Goal: Task Accomplishment & Management: Use online tool/utility

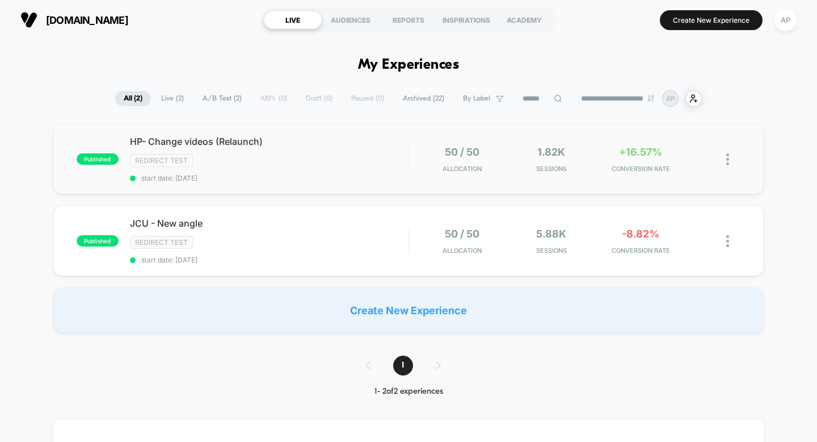
click at [729, 159] on img at bounding box center [728, 159] width 3 height 12
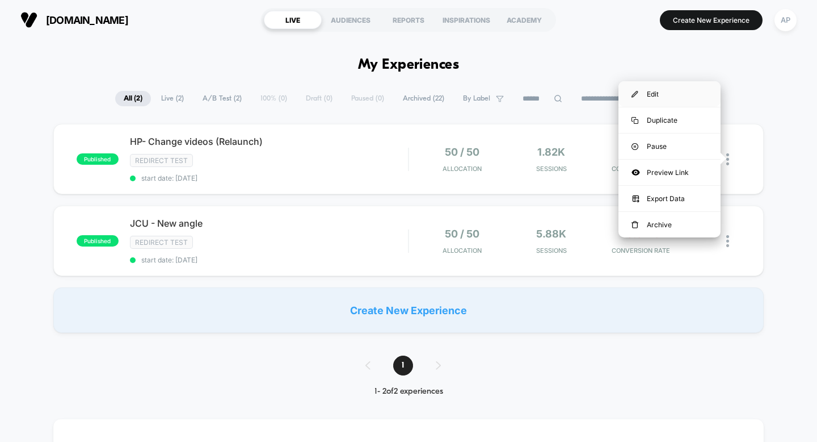
click at [685, 95] on div "Edit" at bounding box center [670, 94] width 102 height 26
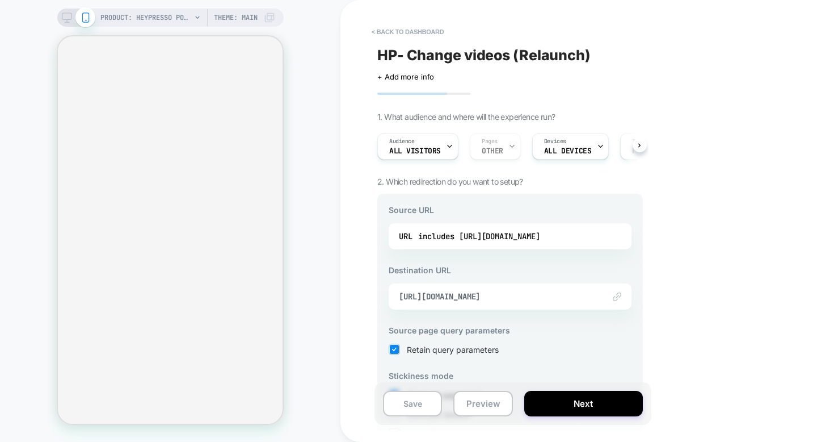
select select "**********"
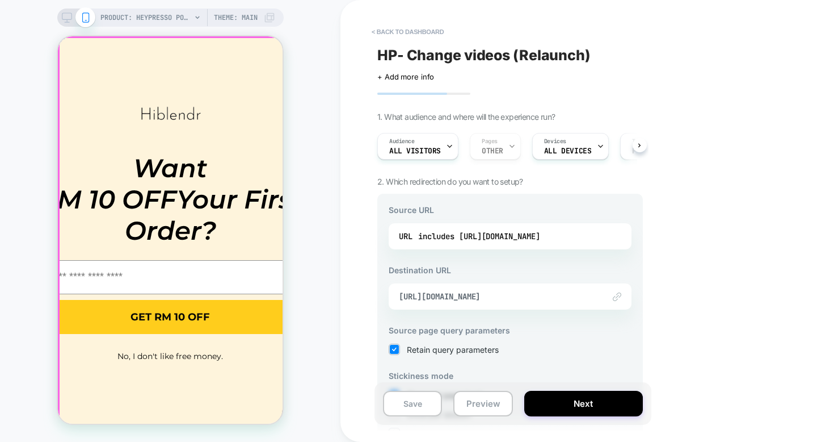
scroll to position [0, 1]
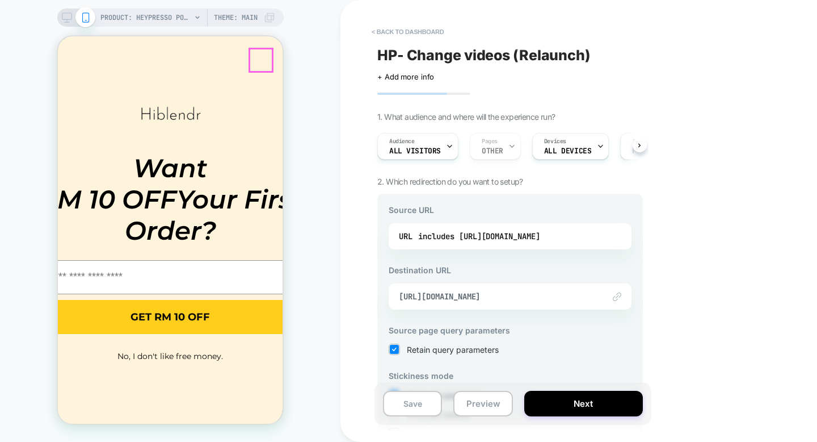
click at [323, 56] on circle "Close dialog" at bounding box center [334, 61] width 22 height 22
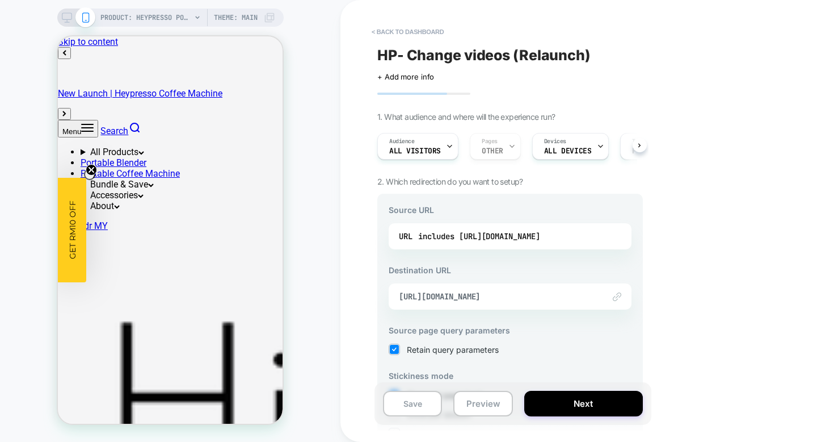
click at [65, 11] on div "PRODUCT: Heypresso Portable Espresso Coffee Machine Theme: MAIN" at bounding box center [170, 18] width 226 height 18
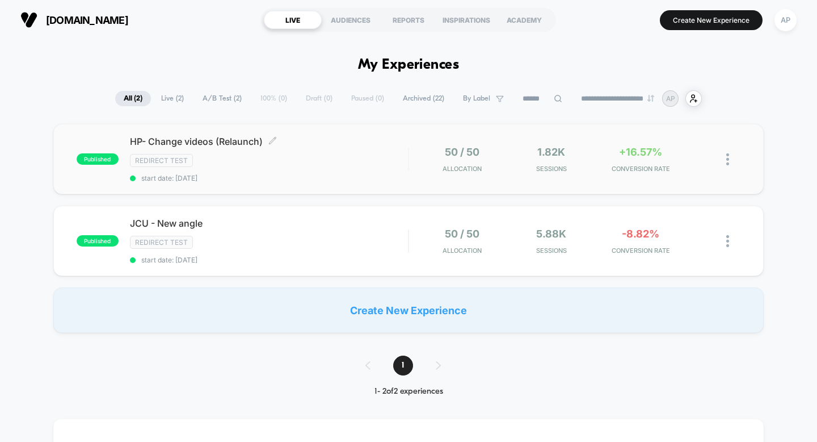
click at [178, 137] on span "HP- Change videos (Relaunch) Click to edit experience details" at bounding box center [269, 141] width 279 height 11
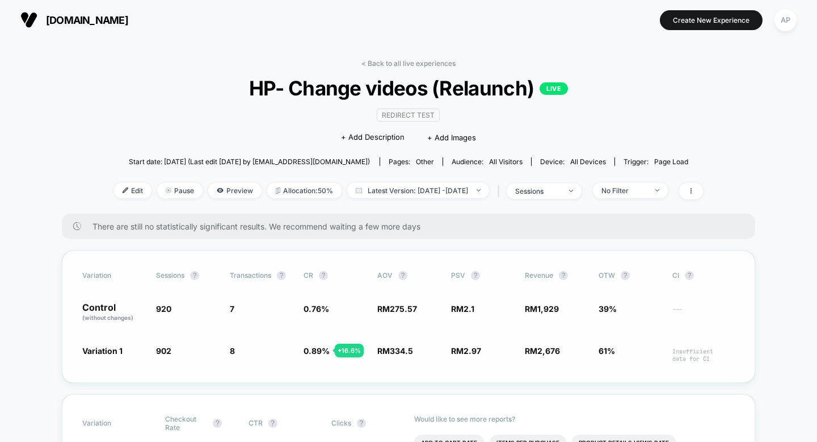
drag, startPoint x: 306, startPoint y: 349, endPoint x: 332, endPoint y: 350, distance: 25.5
click at [330, 350] on span "0.89 % + 16.6 %" at bounding box center [317, 351] width 26 height 10
drag, startPoint x: 332, startPoint y: 350, endPoint x: 289, endPoint y: 347, distance: 43.2
click at [289, 347] on div "Variation 1 902 - 2 % 8 + 16.6 % 0.89 % + 16.6 % RM 334.5 + 21.4 % RM 2.97 + 41…" at bounding box center [408, 354] width 653 height 18
click at [165, 188] on span "Pause" at bounding box center [179, 190] width 45 height 15
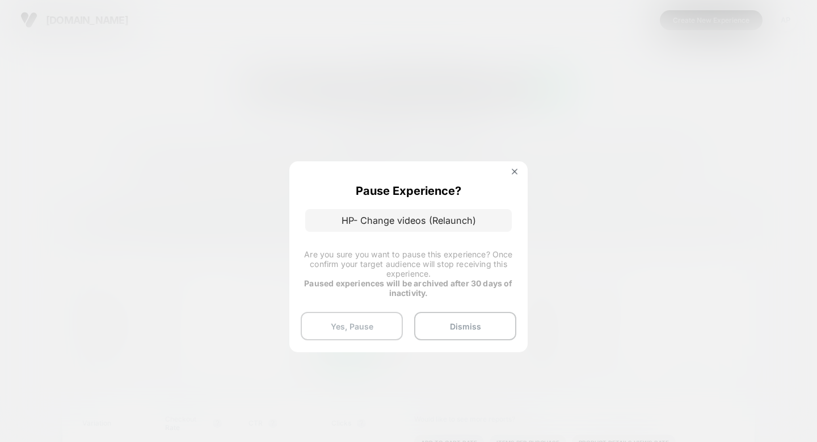
click at [337, 327] on button "Yes, Pause" at bounding box center [352, 326] width 102 height 28
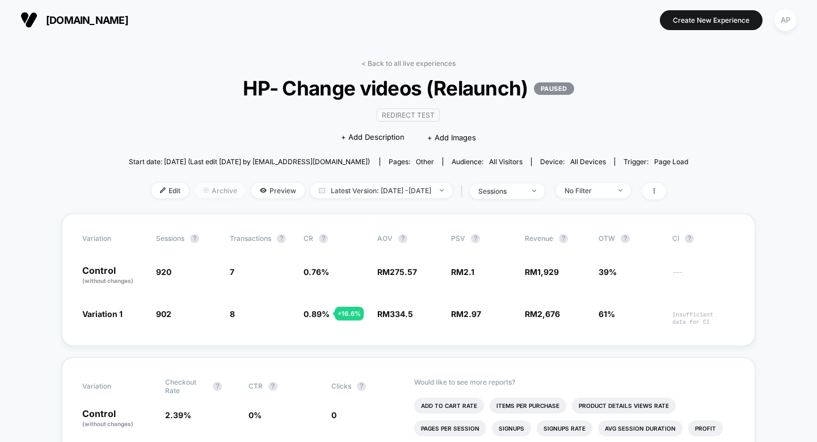
click at [218, 195] on span "Archive" at bounding box center [220, 190] width 51 height 15
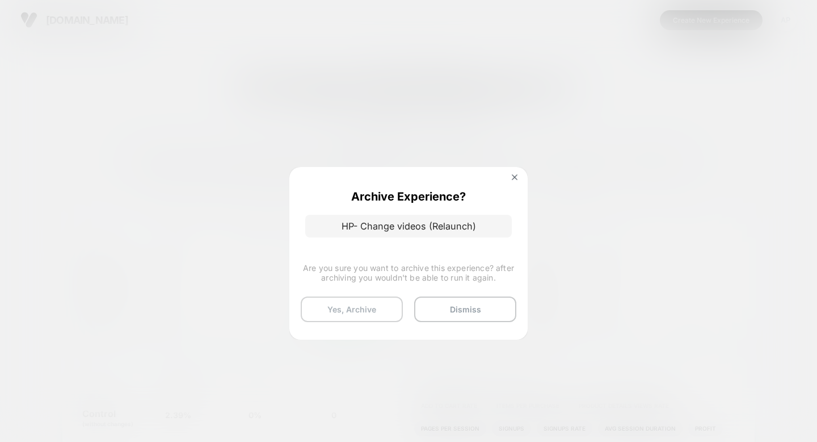
click at [368, 309] on button "Yes, Archive" at bounding box center [352, 309] width 102 height 26
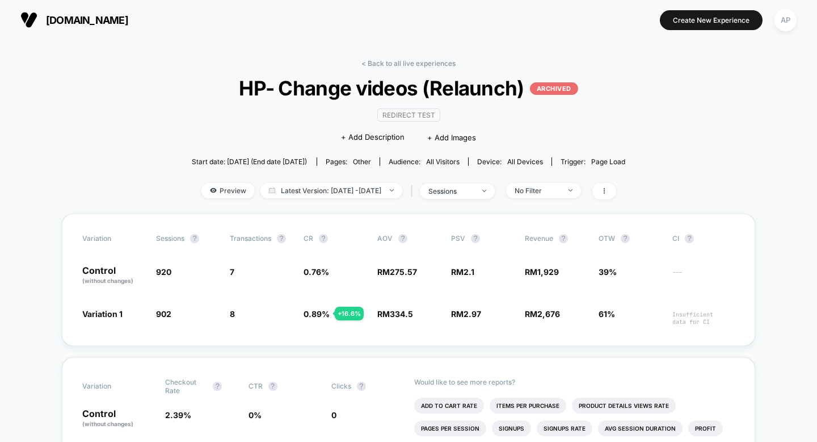
click at [40, 24] on button "[DOMAIN_NAME]" at bounding box center [74, 20] width 115 height 18
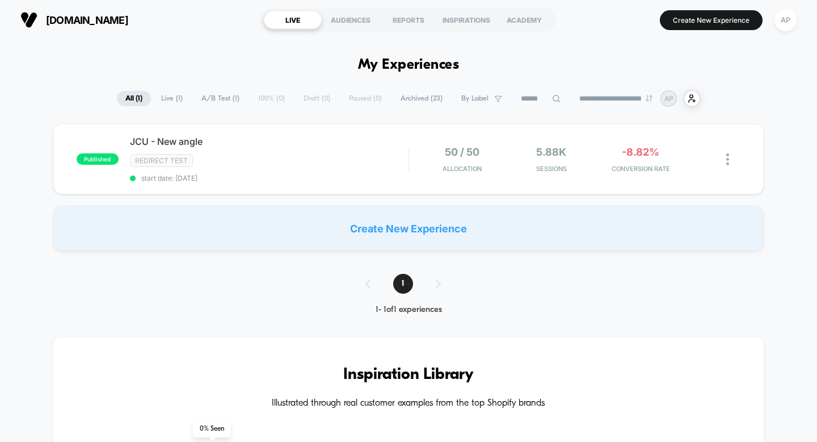
click at [347, 216] on div "Create New Experience" at bounding box center [408, 227] width 711 height 45
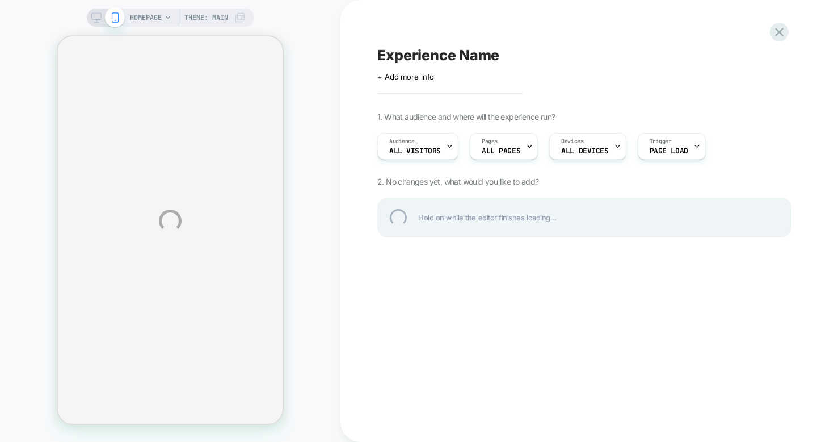
click at [465, 61] on div "Experience Name" at bounding box center [584, 55] width 414 height 17
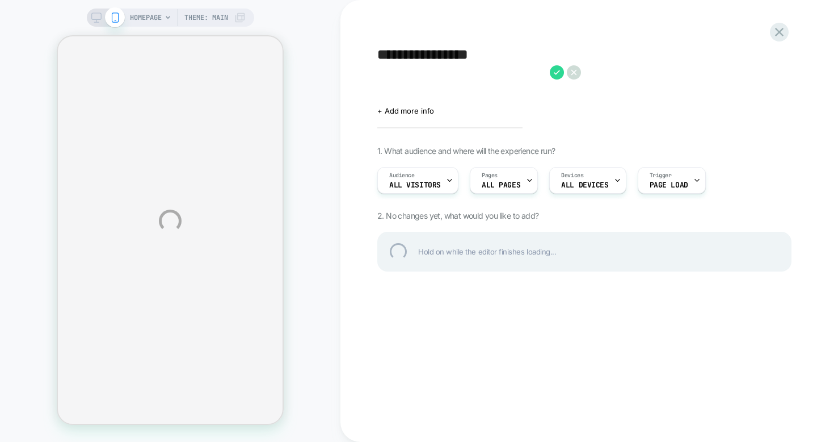
type textarea "**********"
click at [558, 72] on div "**********" at bounding box center [584, 72] width 414 height 51
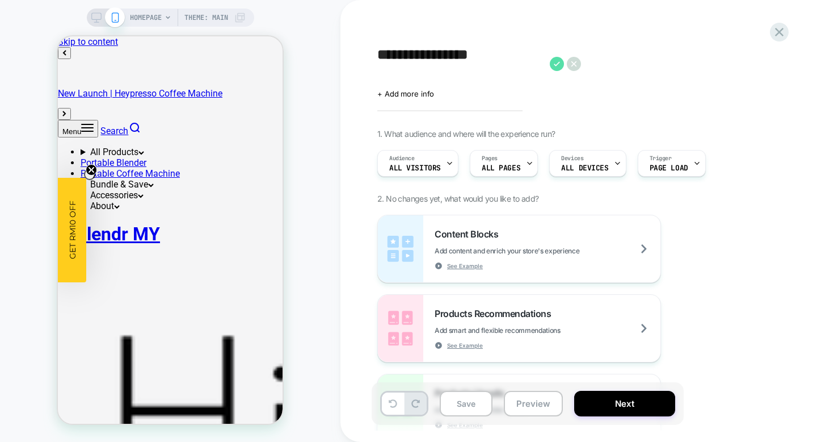
click at [557, 65] on icon at bounding box center [557, 64] width 14 height 14
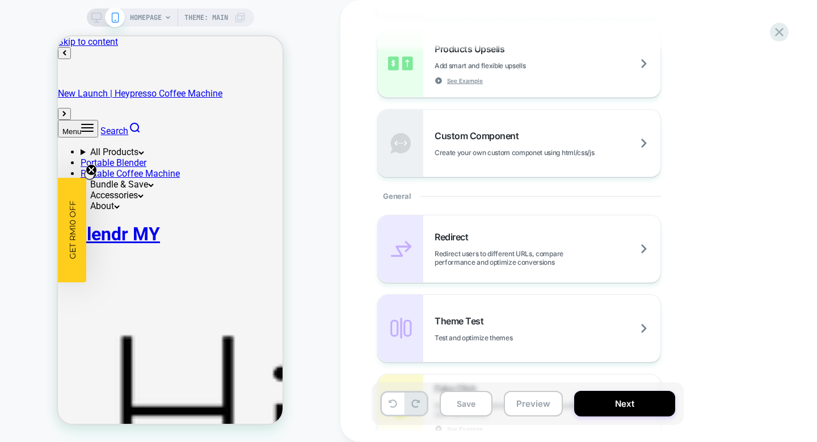
scroll to position [331, 0]
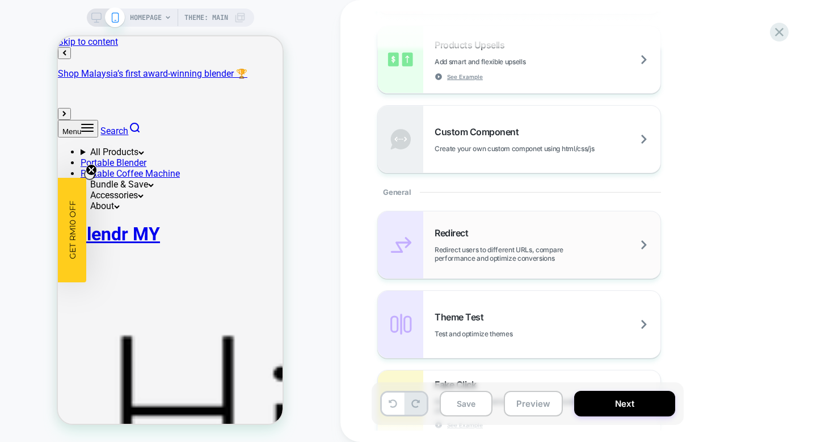
click at [534, 246] on span "Redirect users to different URLs, compare performance and optimize conversions" at bounding box center [548, 253] width 226 height 17
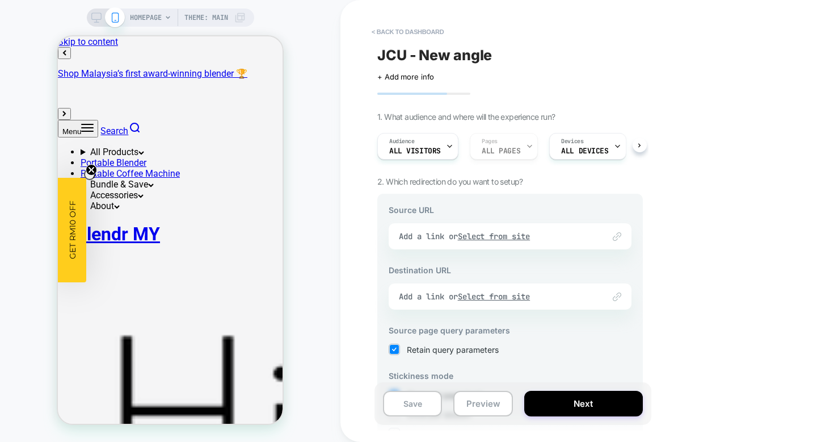
click at [415, 52] on span "JCU - New angle" at bounding box center [434, 55] width 115 height 17
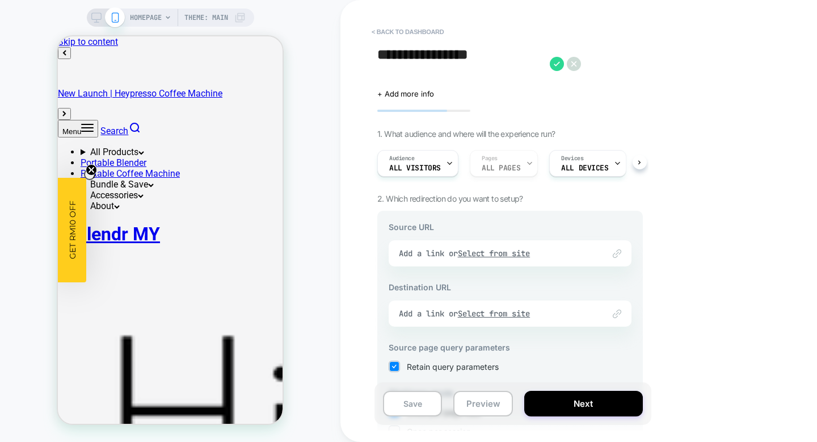
drag, startPoint x: 515, startPoint y: 53, endPoint x: 358, endPoint y: 53, distance: 157.2
click at [358, 53] on div "**********" at bounding box center [590, 221] width 499 height 442
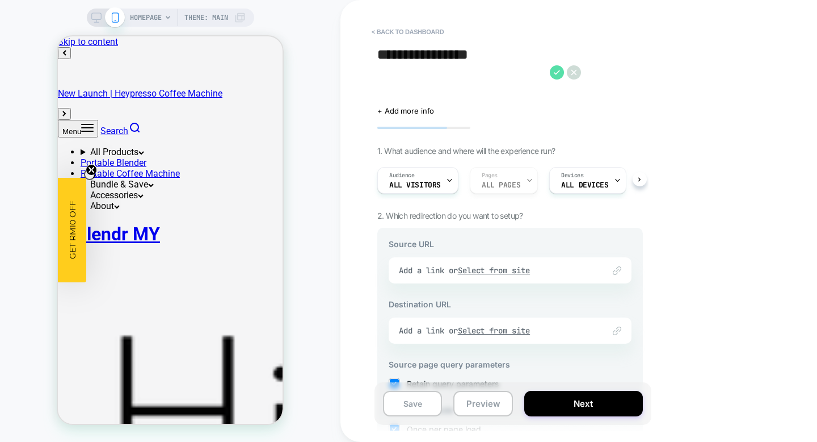
type textarea "**********"
click at [558, 72] on icon at bounding box center [557, 72] width 14 height 14
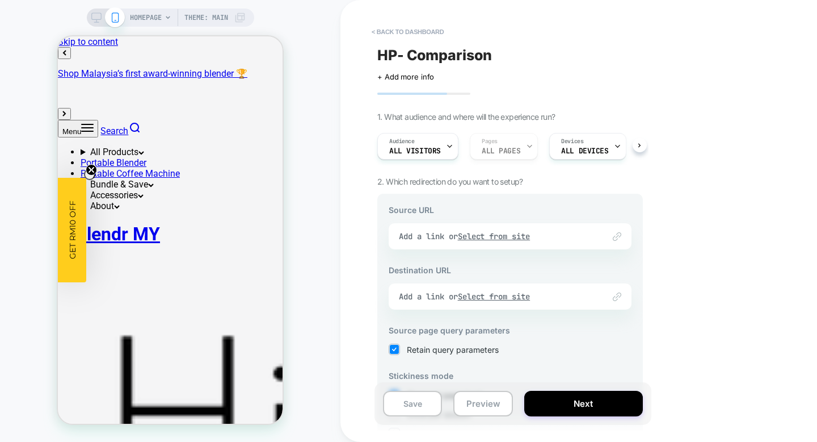
click at [423, 233] on div "Link to Add a link or Select from site" at bounding box center [510, 236] width 243 height 26
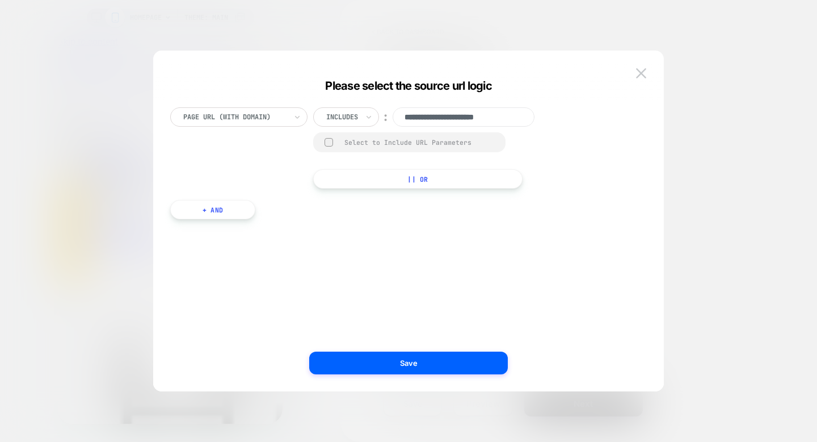
drag, startPoint x: 526, startPoint y: 117, endPoint x: 435, endPoint y: 103, distance: 92.4
click at [435, 103] on div "**********" at bounding box center [403, 232] width 477 height 284
paste input "**********"
type input "**********"
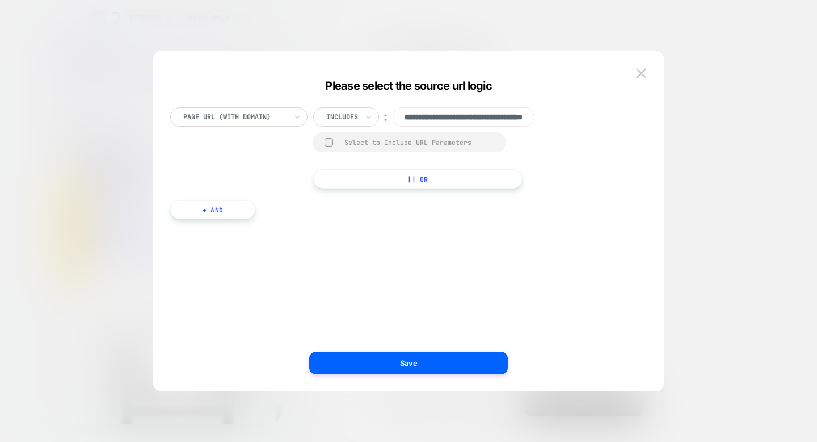
click at [226, 217] on button "+ And" at bounding box center [212, 209] width 85 height 19
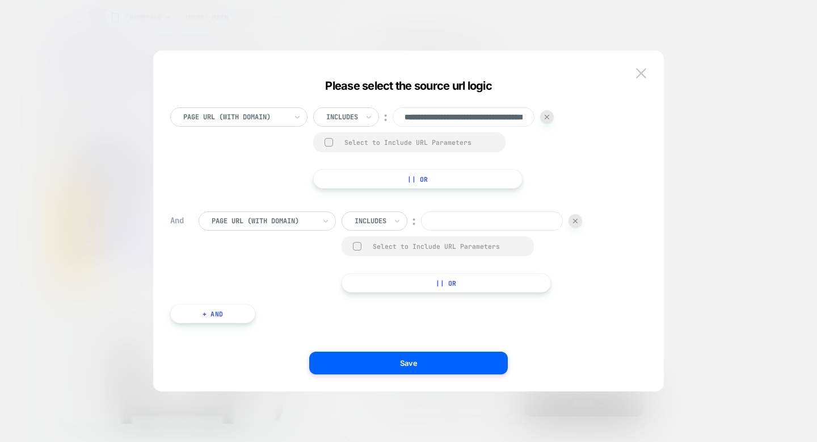
click at [581, 225] on div at bounding box center [576, 221] width 14 height 14
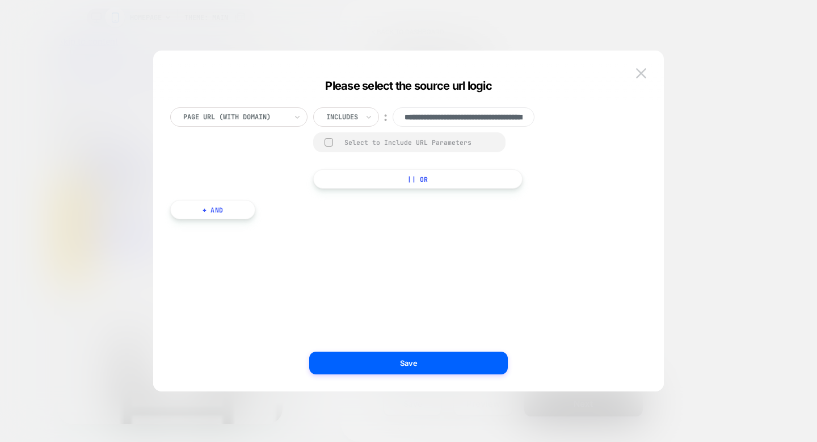
click at [392, 365] on button "Save" at bounding box center [408, 362] width 199 height 23
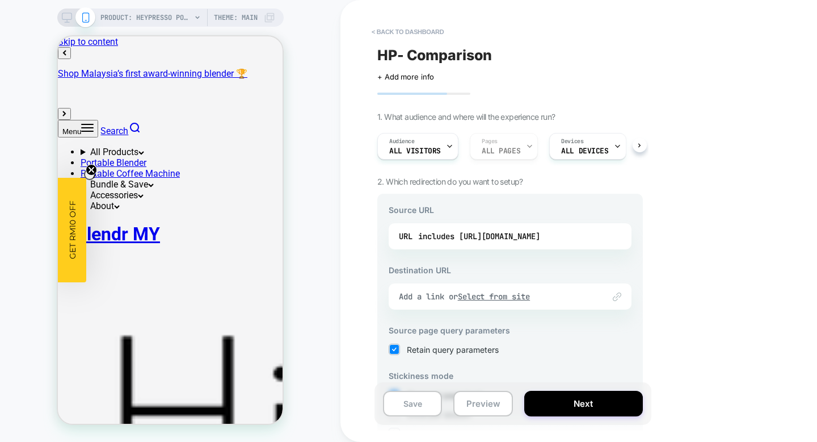
click at [420, 300] on div "Add a link or Select from site" at bounding box center [496, 296] width 194 height 10
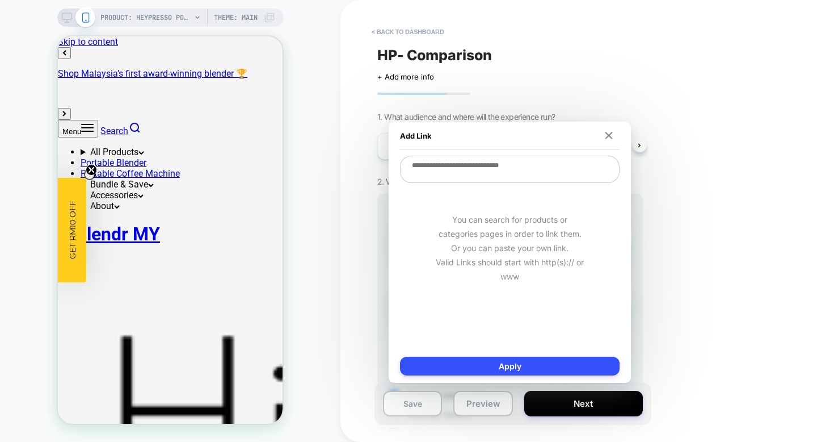
click at [519, 180] on textarea at bounding box center [510, 169] width 220 height 27
paste textarea "**********"
type textarea "*"
type textarea "**********"
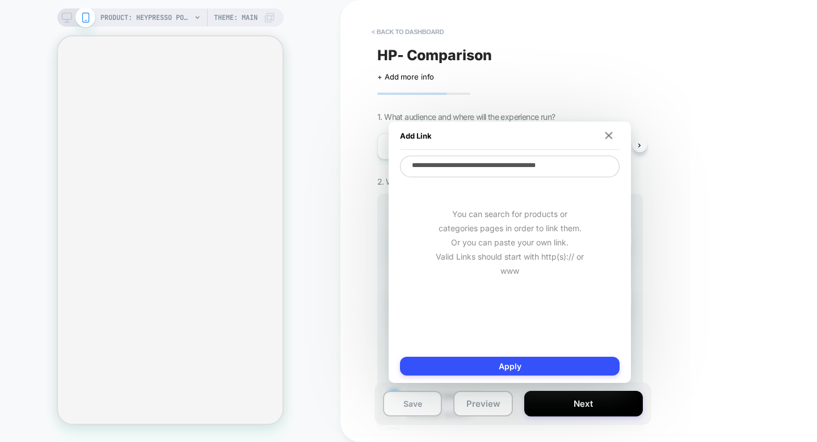
select select "**********"
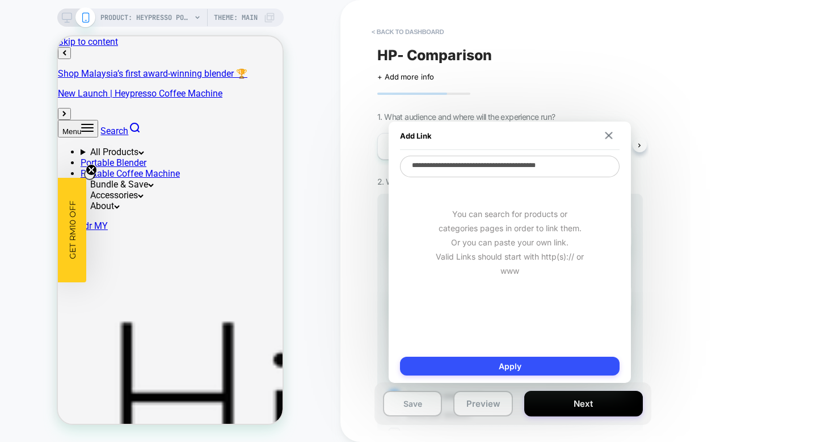
scroll to position [0, 1]
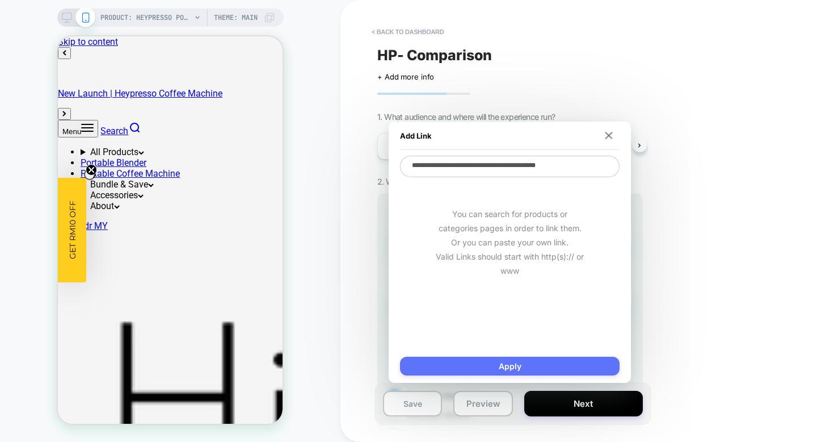
type textarea "**********"
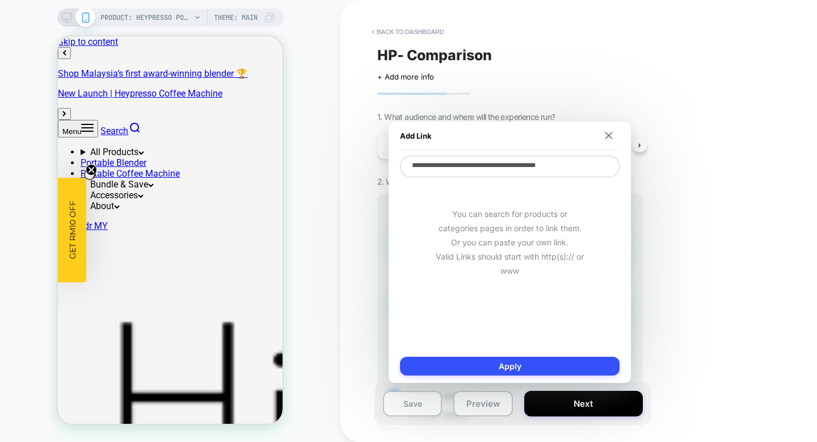
click at [513, 358] on button "Apply" at bounding box center [510, 365] width 220 height 19
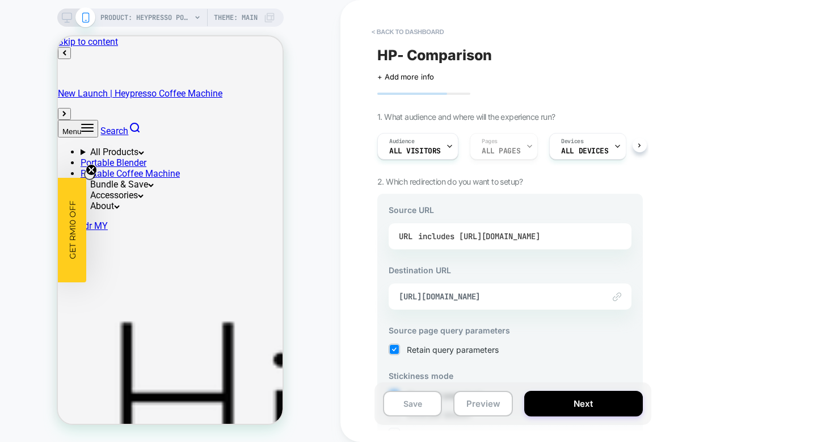
click at [540, 237] on div "includes [URL][DOMAIN_NAME]" at bounding box center [479, 236] width 122 height 17
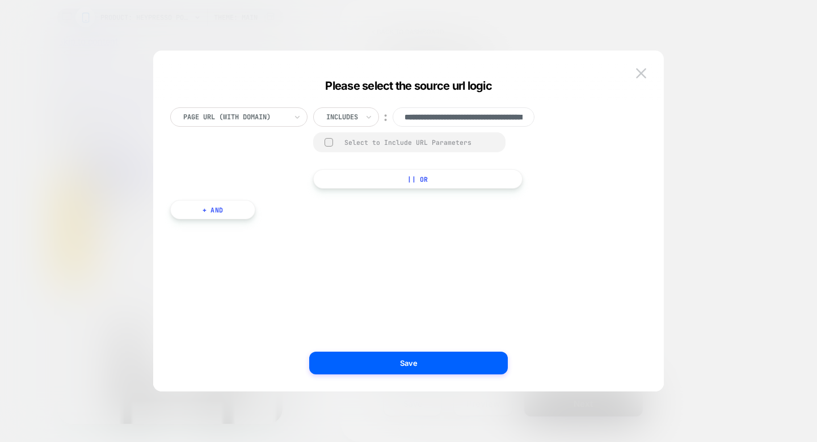
scroll to position [0, 83]
drag, startPoint x: 457, startPoint y: 115, endPoint x: 542, endPoint y: 112, distance: 85.2
click at [542, 112] on div "**********" at bounding box center [433, 116] width 241 height 19
click at [653, 72] on div "**********" at bounding box center [408, 226] width 511 height 329
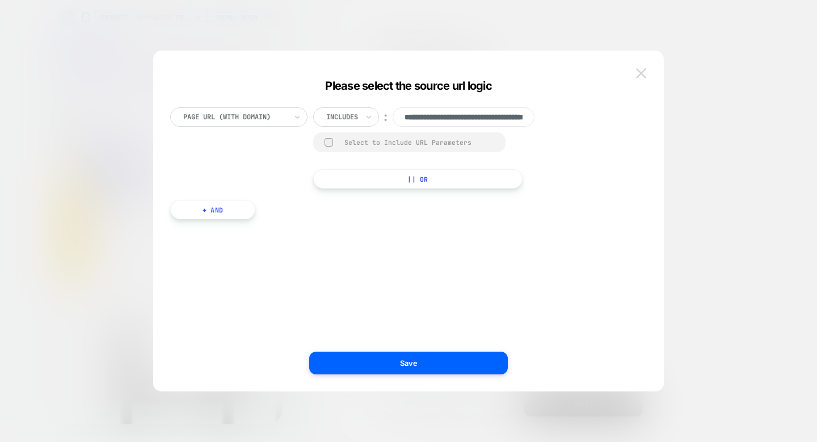
click at [639, 71] on img at bounding box center [641, 73] width 10 height 10
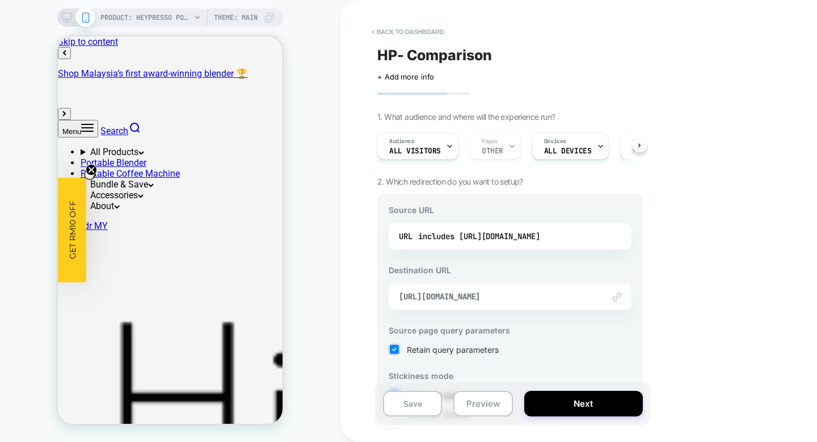
click at [436, 285] on div "Link to [URL][DOMAIN_NAME]" at bounding box center [510, 296] width 243 height 26
click at [442, 296] on span "[URL][DOMAIN_NAME]" at bounding box center [496, 296] width 194 height 10
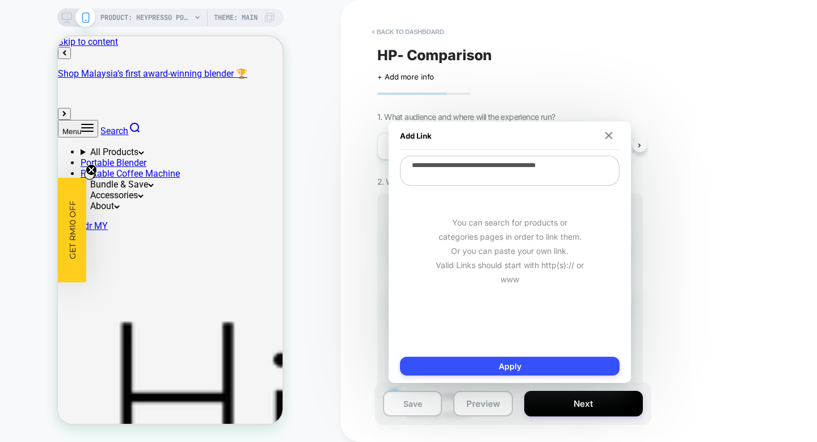
click at [614, 128] on div "Add Link" at bounding box center [510, 135] width 220 height 28
click at [611, 141] on div "Add Link" at bounding box center [510, 135] width 220 height 28
click at [611, 133] on img at bounding box center [609, 135] width 7 height 7
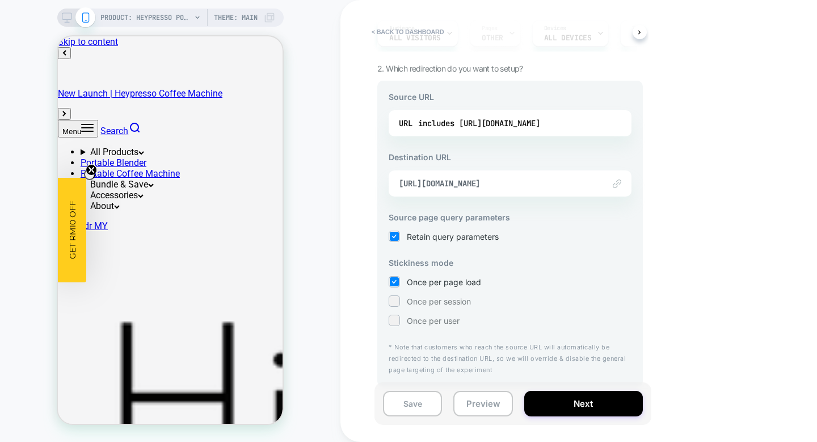
scroll to position [112, 0]
click at [598, 397] on button "Next" at bounding box center [583, 403] width 119 height 26
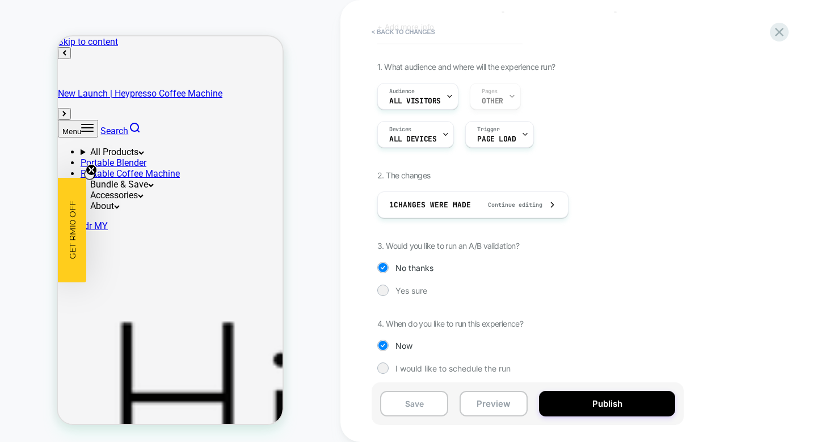
scroll to position [55, 0]
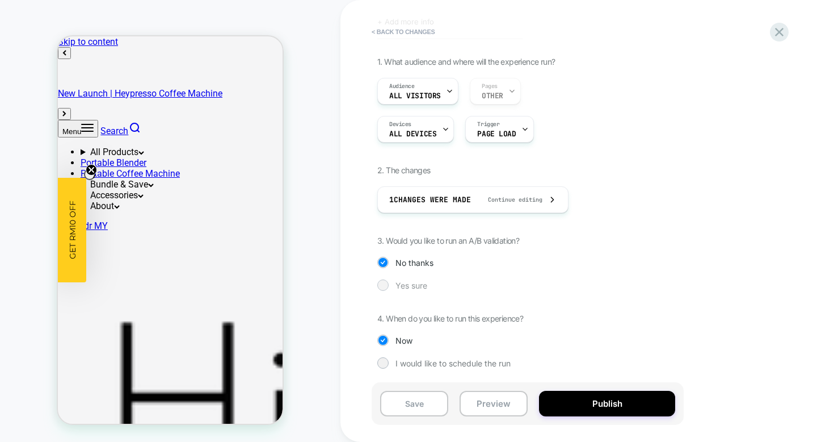
click at [388, 279] on div "Yes sure" at bounding box center [527, 284] width 301 height 11
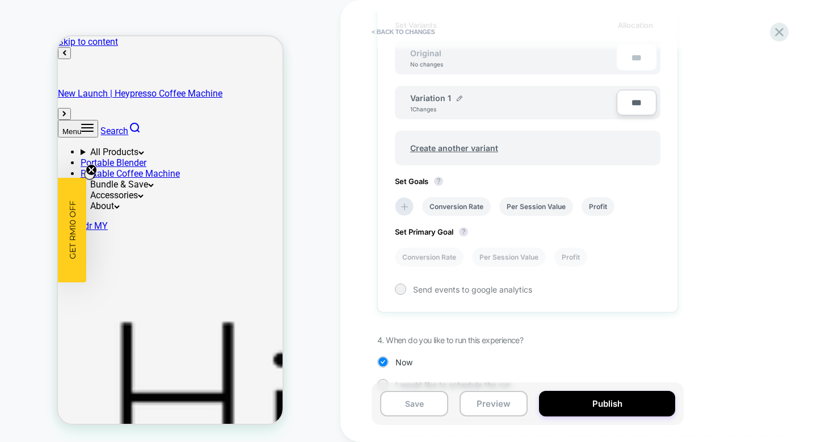
scroll to position [258, 0]
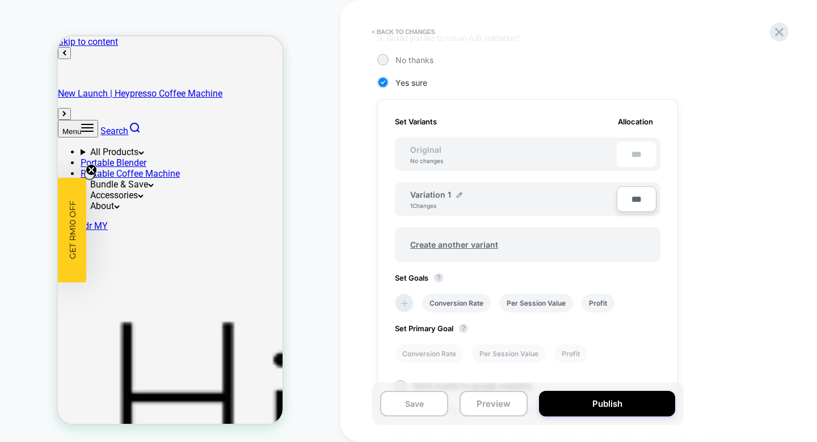
click at [410, 308] on icon at bounding box center [404, 302] width 11 height 11
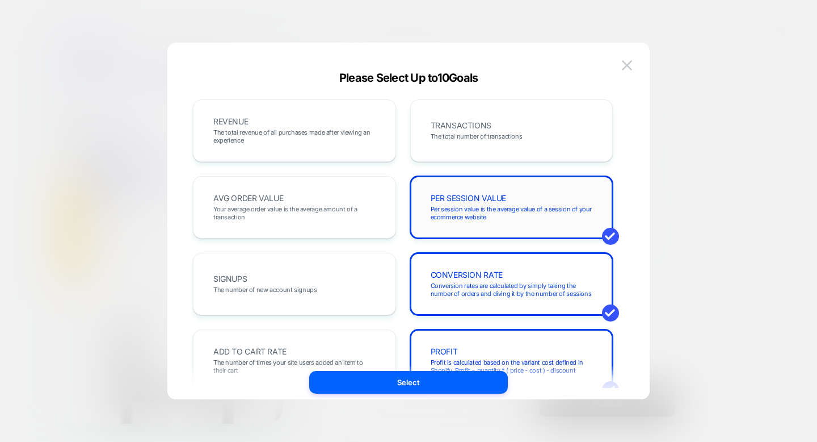
click at [552, 217] on span "Per session value is the average value of a session of your ecommerce website" at bounding box center [512, 213] width 162 height 16
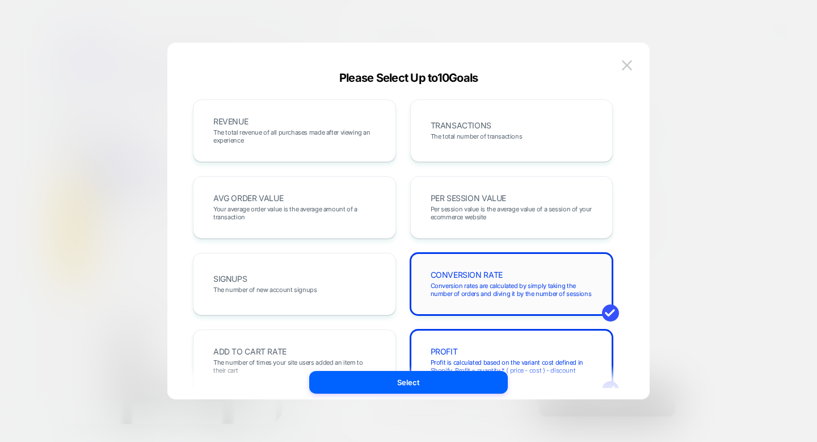
click at [544, 287] on span "Conversion rates are calculated by simply taking the number of orders and divin…" at bounding box center [512, 290] width 162 height 16
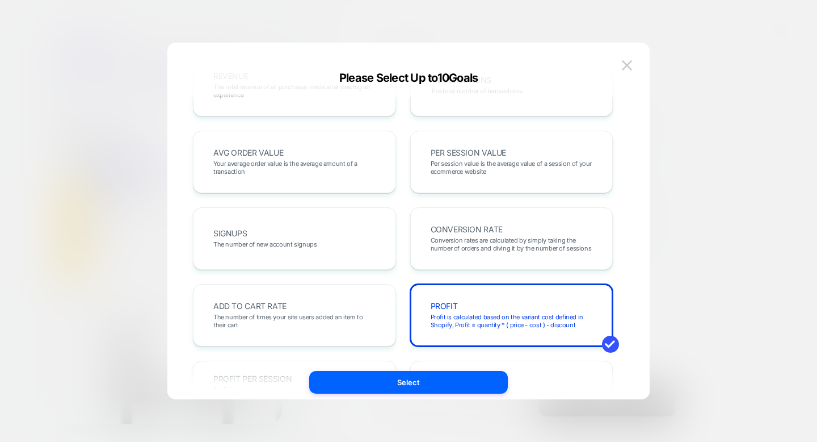
scroll to position [212, 0]
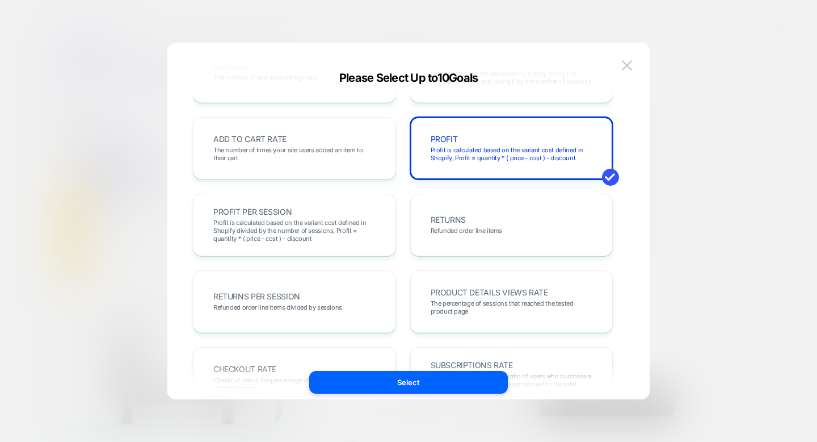
click at [544, 109] on div "REVENUE The total revenue of all purchases made after viewing an experience TRA…" at bounding box center [403, 224] width 420 height 675
click at [536, 163] on div "PROFIT Profit is calculated based on the variant cost defined in Shopify, Profi…" at bounding box center [511, 148] width 179 height 39
click at [539, 163] on div "PROFIT Profit is calculated based on the variant cost defined in Shopify, Profi…" at bounding box center [511, 148] width 179 height 39
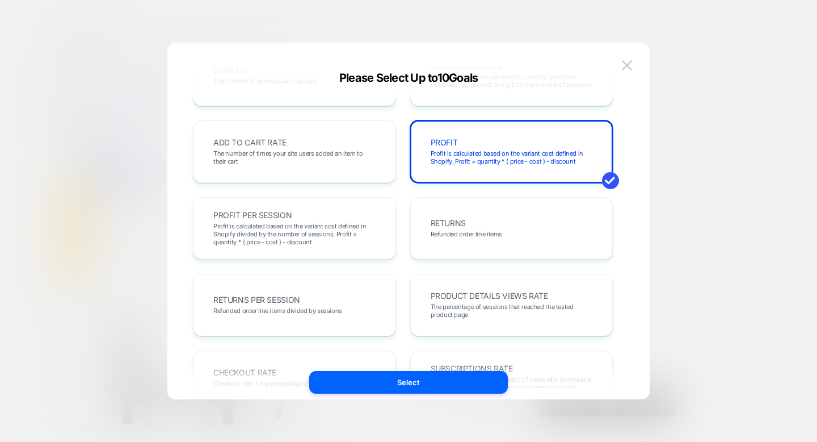
scroll to position [0, 0]
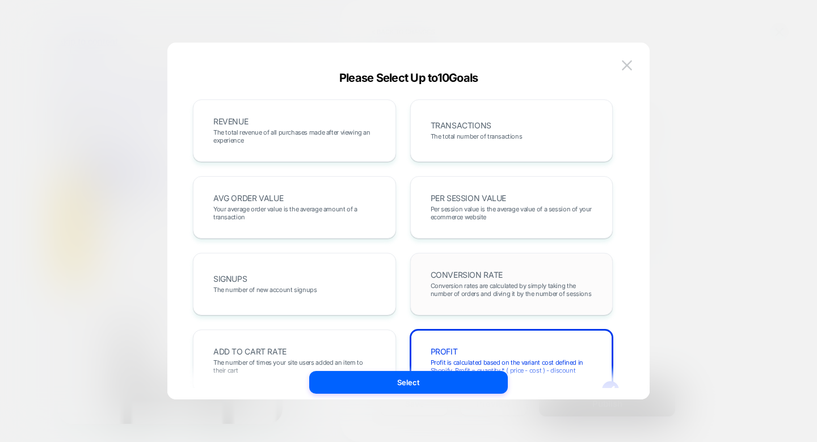
click at [540, 293] on span "Conversion rates are calculated by simply taking the number of orders and divin…" at bounding box center [512, 290] width 162 height 16
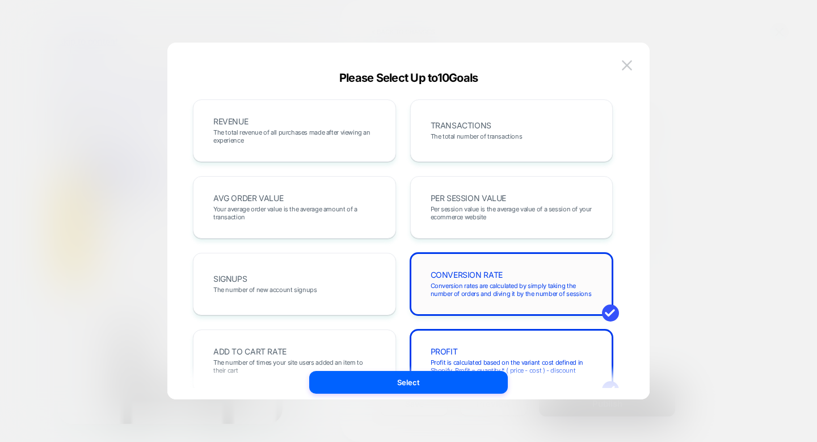
click at [542, 282] on span "Conversion rates are calculated by simply taking the number of orders and divin…" at bounding box center [512, 290] width 162 height 16
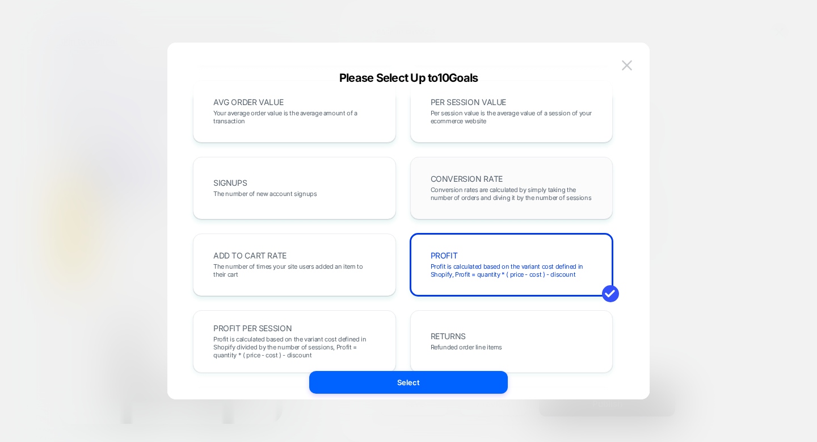
scroll to position [192, 0]
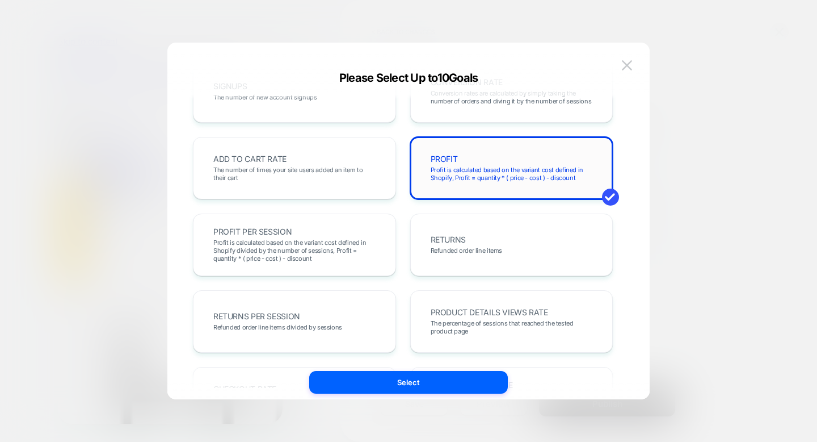
click at [512, 188] on div "PROFIT Profit is calculated based on the variant cost defined in Shopify, Profi…" at bounding box center [511, 168] width 203 height 62
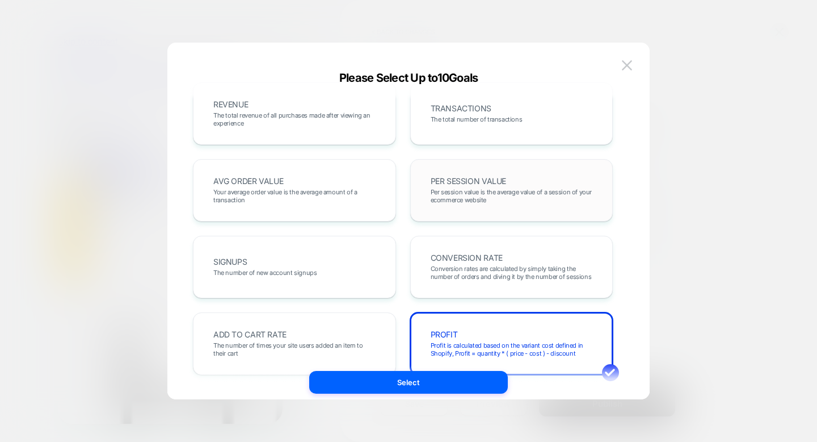
scroll to position [0, 0]
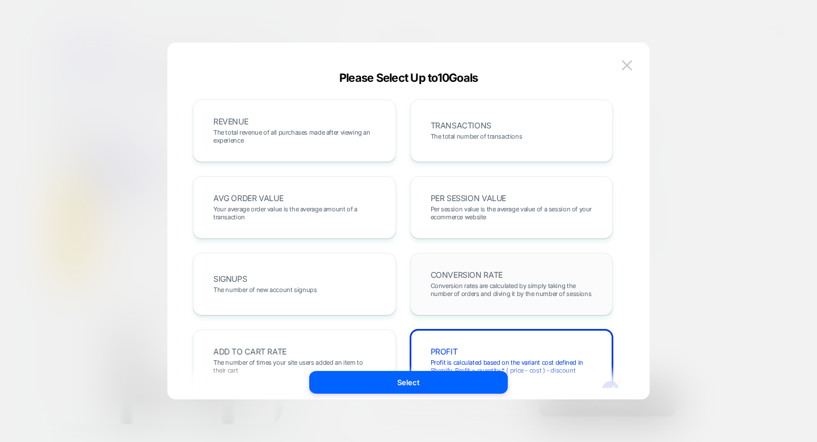
click at [461, 293] on span "Conversion rates are calculated by simply taking the number of orders and divin…" at bounding box center [512, 290] width 162 height 16
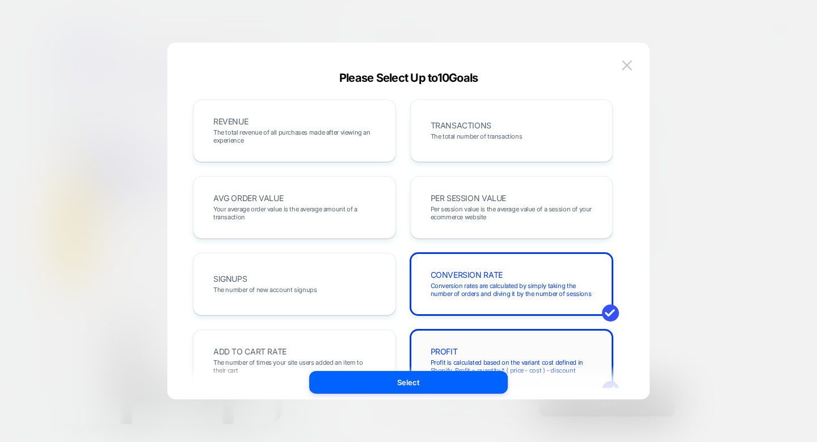
click at [468, 342] on div "PROFIT Profit is calculated based on the variant cost defined in Shopify, Profi…" at bounding box center [511, 360] width 179 height 39
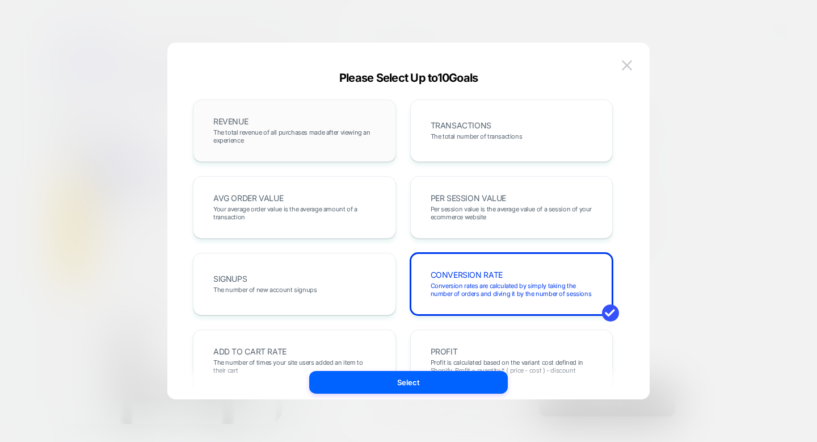
click at [327, 138] on span "The total revenue of all purchases made after viewing an experience" at bounding box center [294, 136] width 162 height 16
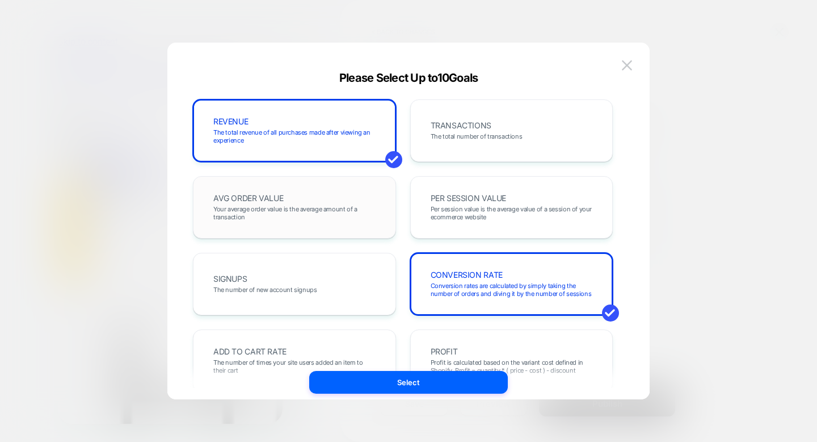
click at [310, 214] on span "Your average order value is the average amount of a transaction" at bounding box center [294, 213] width 162 height 16
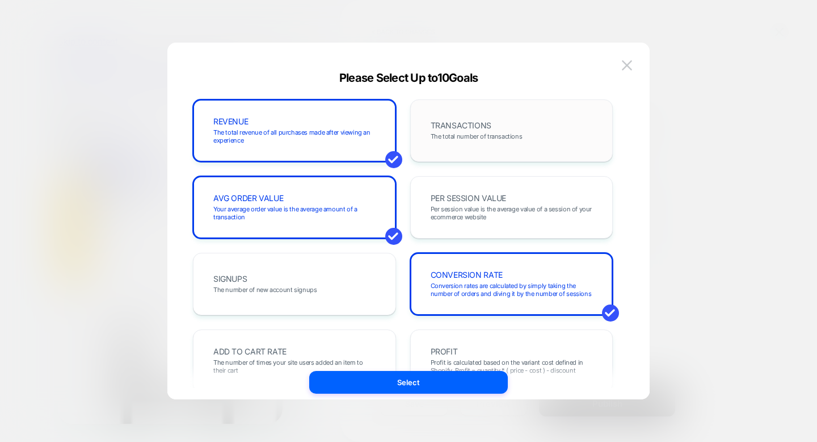
click at [498, 117] on div "TRANSACTIONS The total number of transactions" at bounding box center [511, 130] width 179 height 39
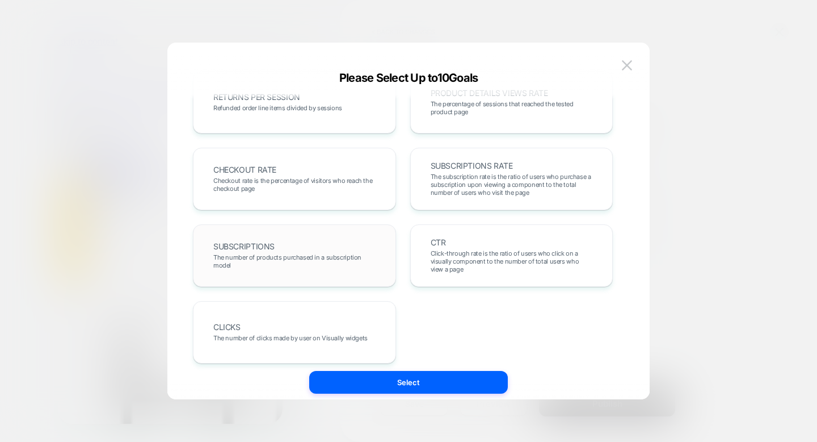
scroll to position [421, 0]
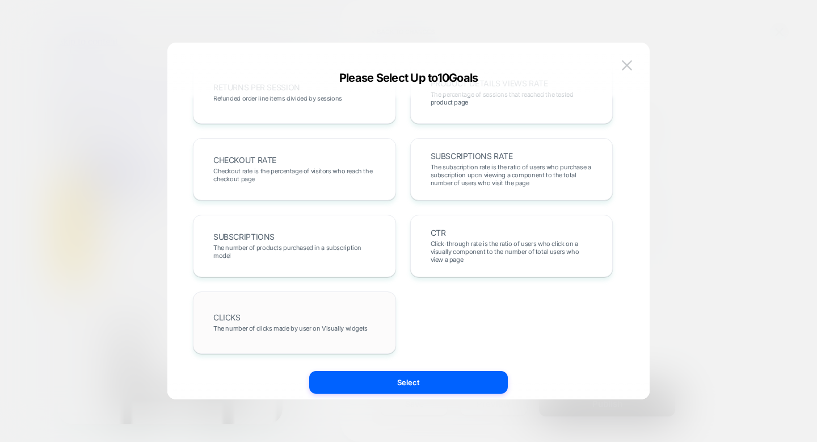
click at [316, 308] on div "CLICKS The number of clicks made by user on Visually widgets" at bounding box center [294, 322] width 179 height 39
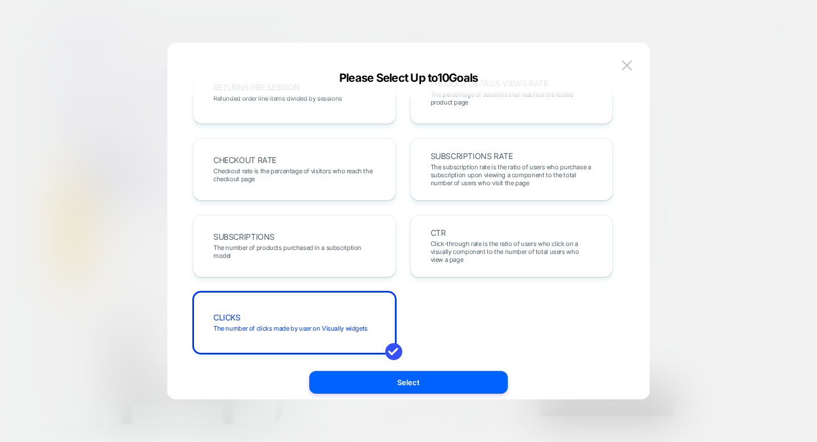
click at [565, 208] on div "REVENUE The total revenue of all purchases made after viewing an experience TRA…" at bounding box center [403, 15] width 420 height 675
click at [479, 246] on span "Click-through rate is the ratio of users who click on a visually component to t…" at bounding box center [512, 252] width 162 height 24
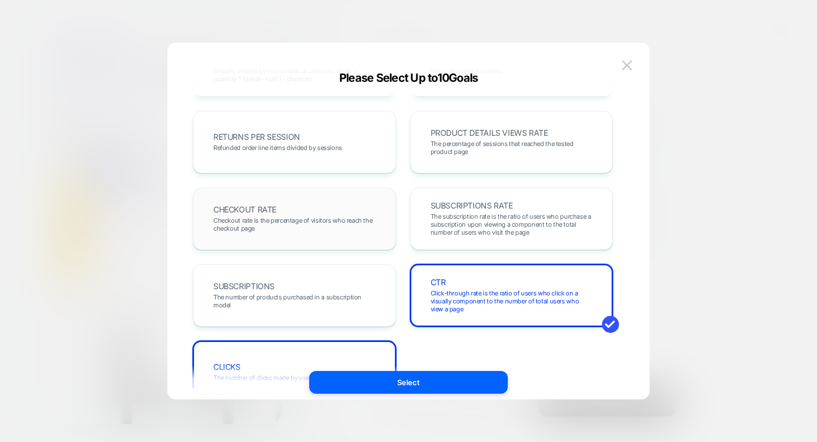
scroll to position [353, 0]
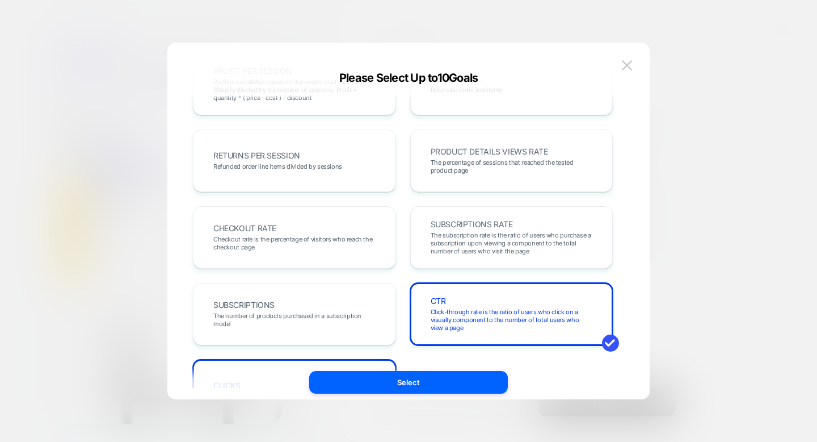
drag, startPoint x: 400, startPoint y: 379, endPoint x: 397, endPoint y: 373, distance: 6.1
click at [398, 379] on button "Select" at bounding box center [408, 382] width 199 height 23
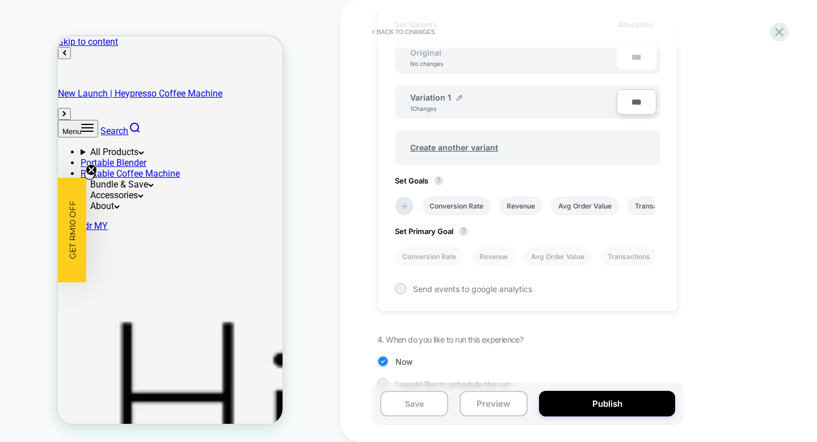
scroll to position [376, 0]
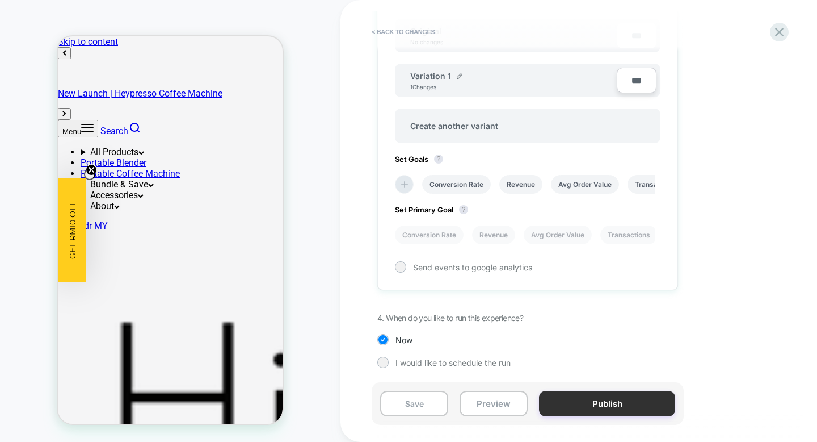
click at [591, 407] on button "Publish" at bounding box center [607, 403] width 136 height 26
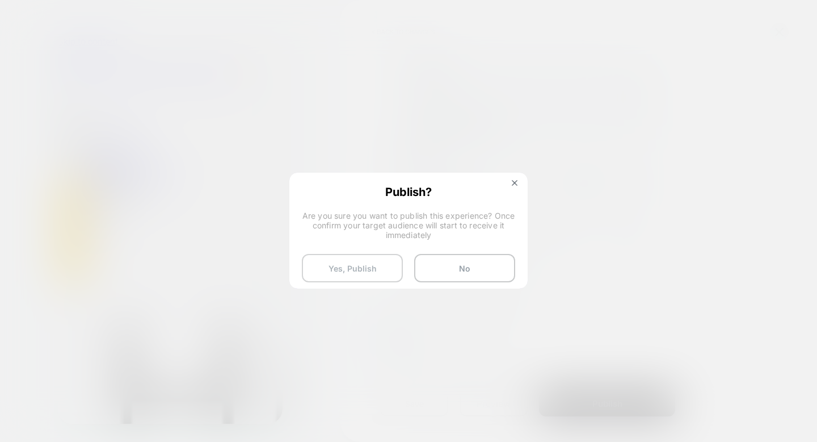
click at [347, 270] on button "Yes, Publish" at bounding box center [352, 268] width 101 height 28
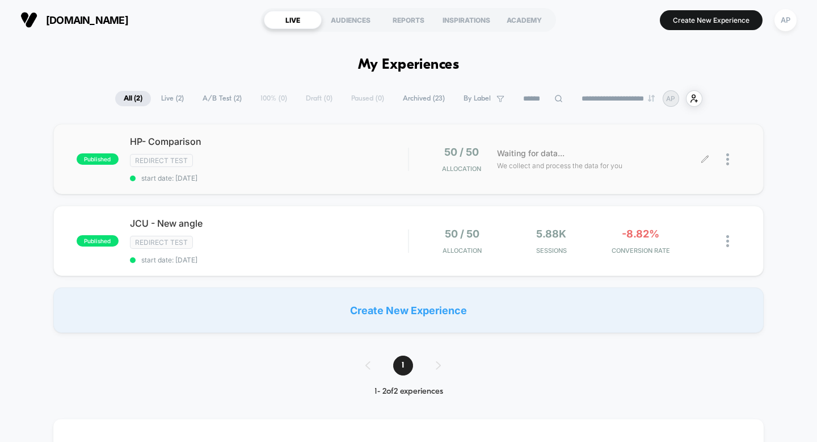
click at [703, 157] on icon at bounding box center [705, 159] width 9 height 9
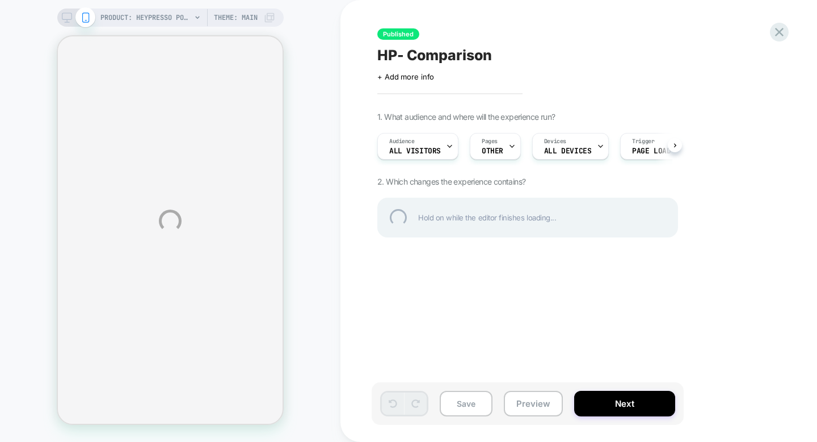
click at [406, 53] on div "HP- Comparison" at bounding box center [584, 55] width 414 height 17
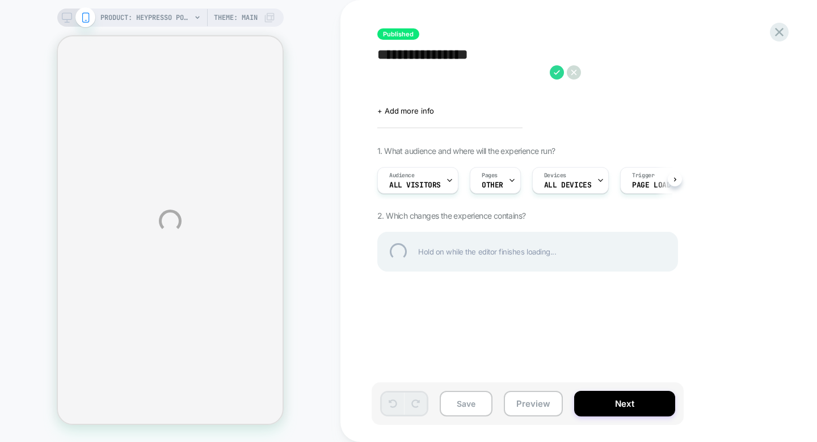
click at [391, 59] on textarea "**********" at bounding box center [460, 72] width 167 height 51
click at [396, 56] on textarea "**********" at bounding box center [460, 72] width 167 height 51
type textarea "**********"
click at [567, 70] on div "**********" at bounding box center [584, 72] width 414 height 51
select select "**********"
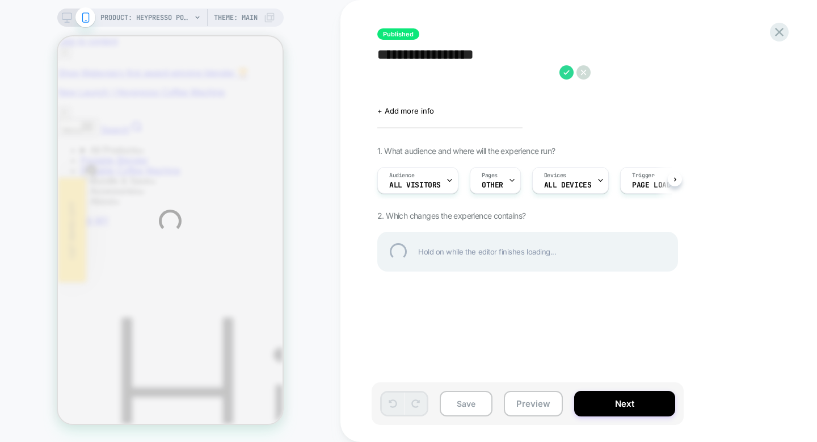
scroll to position [0, 1]
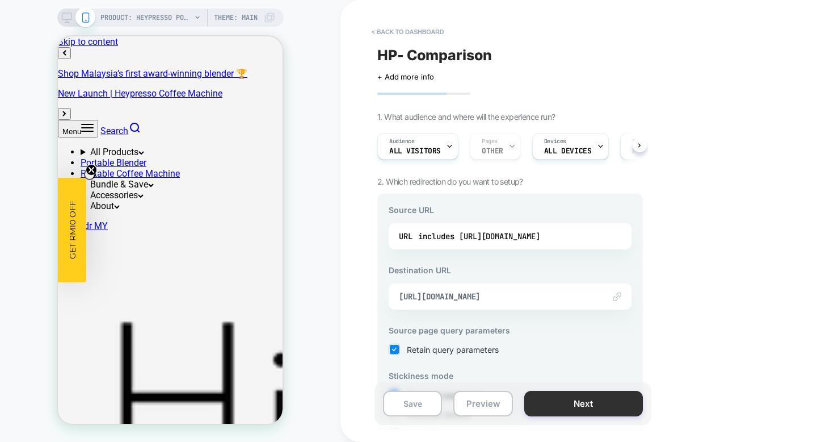
click at [578, 410] on button "Next" at bounding box center [583, 403] width 119 height 26
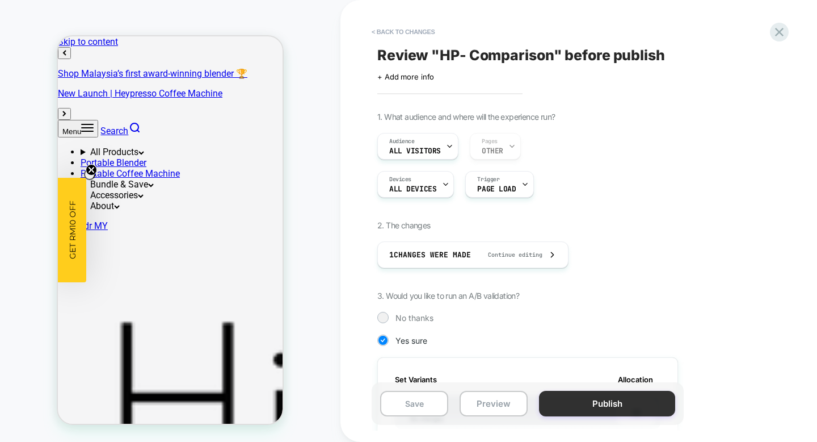
scroll to position [0, 1]
click at [582, 407] on button "Publish" at bounding box center [607, 403] width 136 height 26
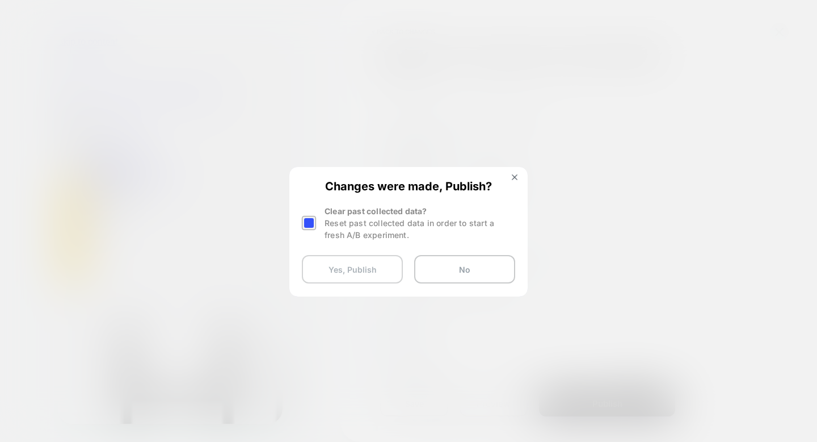
click at [373, 264] on button "Yes, Publish" at bounding box center [352, 269] width 101 height 28
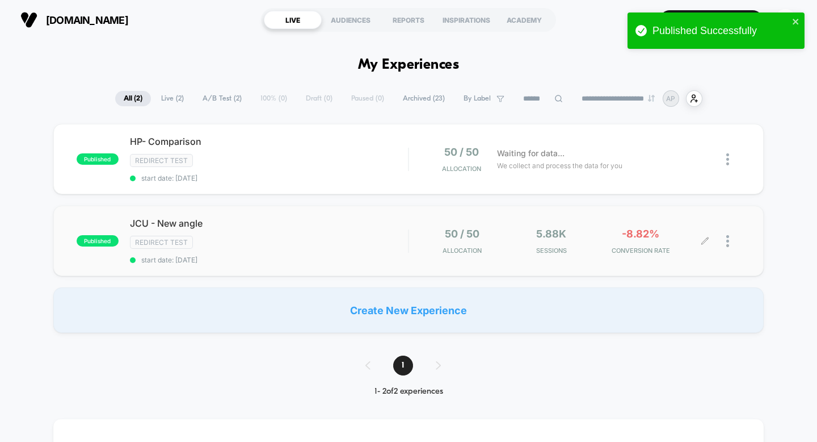
click at [725, 237] on div at bounding box center [724, 241] width 36 height 27
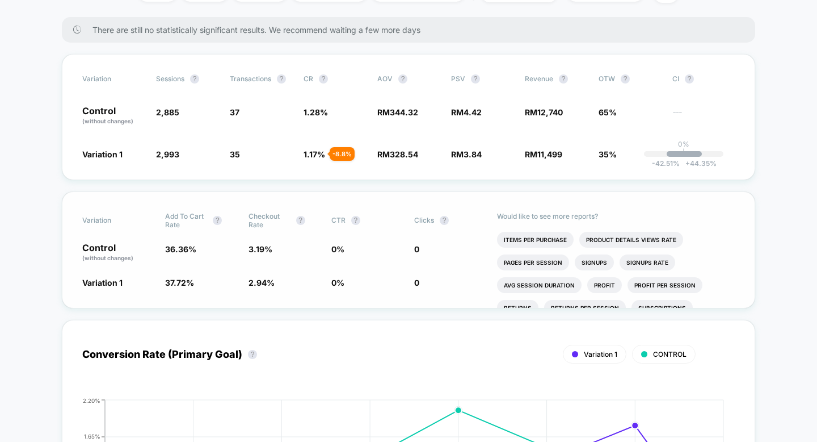
scroll to position [185, 0]
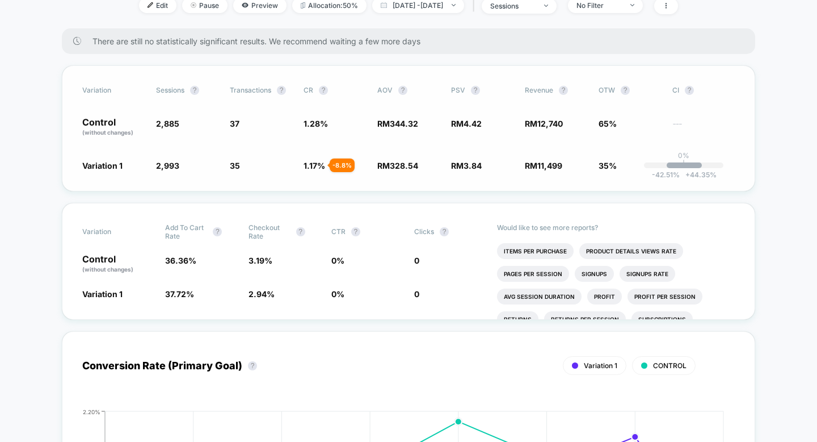
drag, startPoint x: 155, startPoint y: 122, endPoint x: 201, endPoint y: 113, distance: 47.4
click at [201, 113] on div "Variation Sessions ? Transactions ? CR ? AOV ? PSV ? Revenue ? OTW ? CI ? Contr…" at bounding box center [409, 128] width 694 height 126
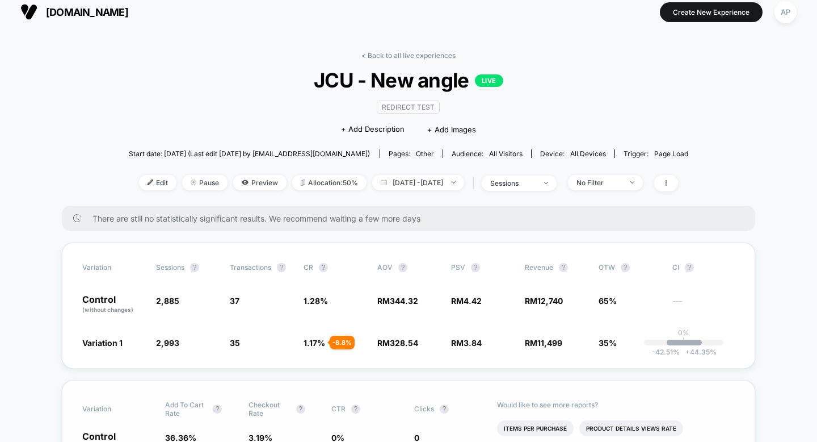
scroll to position [22, 0]
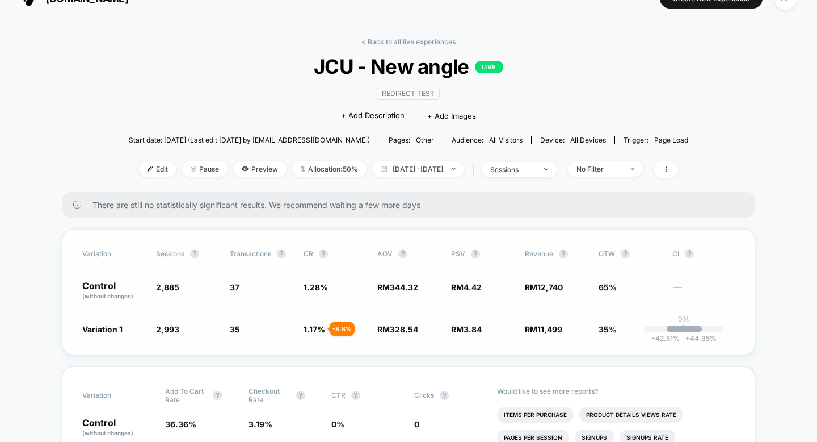
drag, startPoint x: 301, startPoint y: 284, endPoint x: 344, endPoint y: 289, distance: 43.5
click at [344, 289] on div "Control (without changes) 2,885 37 1.28 % RM 344.32 RM 4.42 RM 12,740 65% ---" at bounding box center [408, 290] width 653 height 19
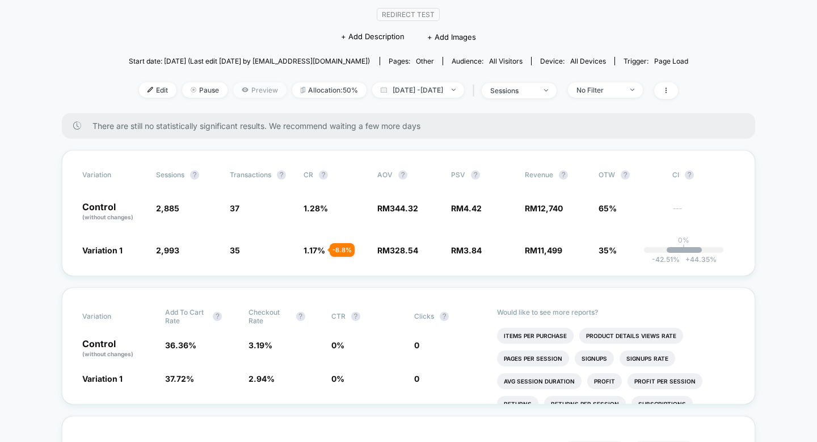
scroll to position [100, 0]
click at [183, 88] on span "Pause" at bounding box center [204, 89] width 45 height 15
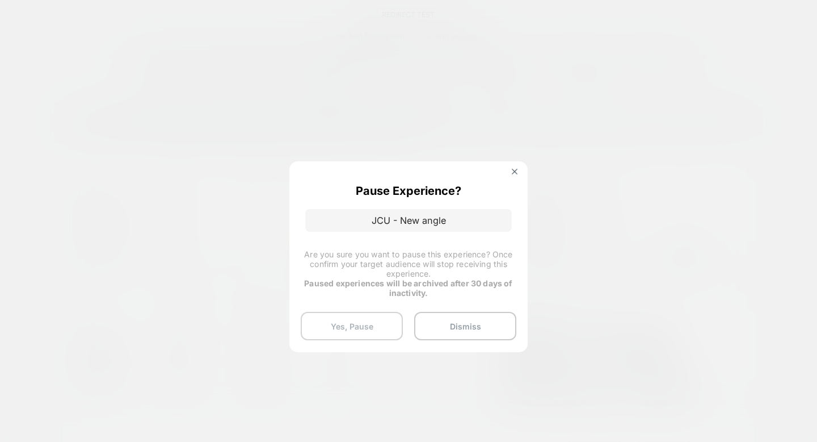
click at [358, 329] on button "Yes, Pause" at bounding box center [352, 326] width 102 height 28
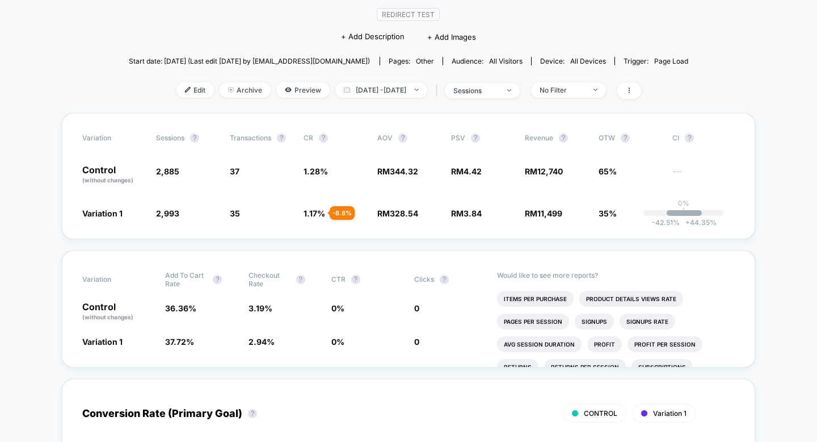
click at [219, 81] on div "< Back to all live experiences JCU - New angle PAUSED Redirect Test Click to ed…" at bounding box center [409, 36] width 560 height 154
click at [221, 90] on span "Archive" at bounding box center [245, 89] width 51 height 15
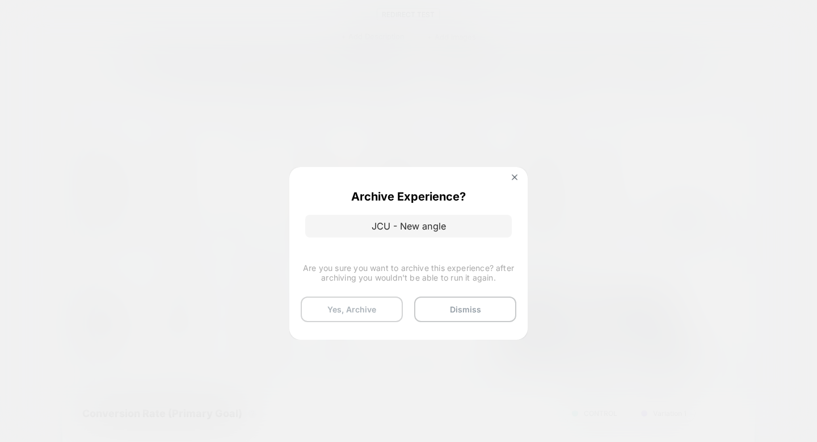
click at [358, 297] on button "Yes, Archive" at bounding box center [352, 309] width 102 height 26
click at [352, 311] on span "0 %" at bounding box center [367, 311] width 72 height 19
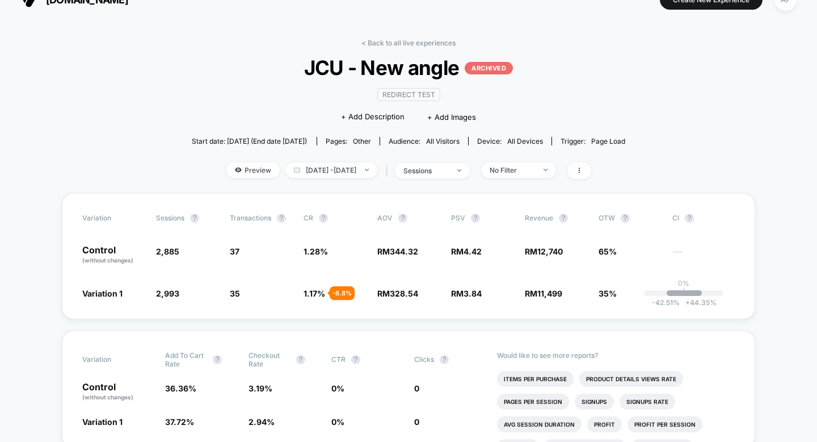
scroll to position [0, 0]
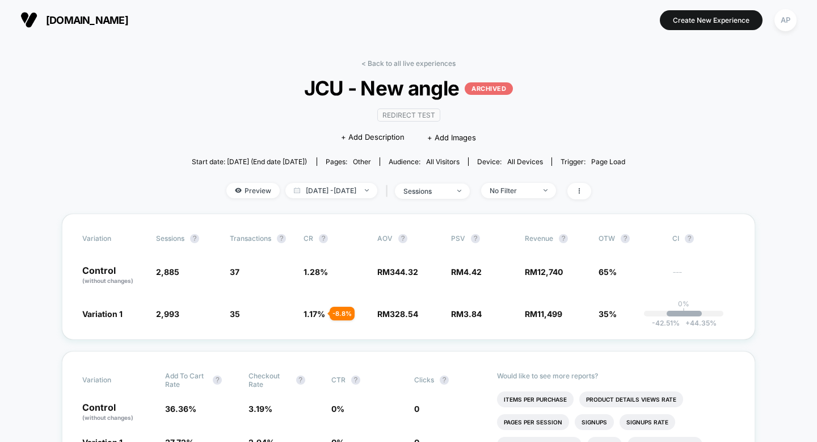
click at [511, 81] on span "JCU - New angle ARCHIVED" at bounding box center [408, 88] width 390 height 24
click at [44, 27] on button "[DOMAIN_NAME]" at bounding box center [74, 20] width 115 height 18
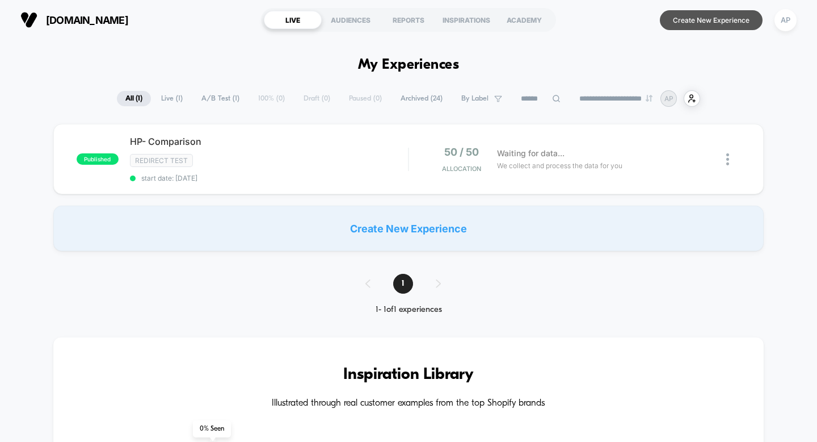
click at [718, 24] on button "Create New Experience" at bounding box center [711, 20] width 103 height 20
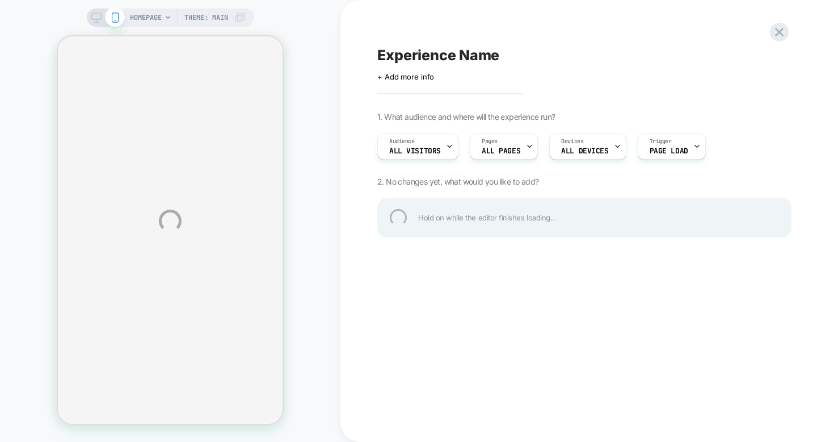
click at [442, 55] on div "Experience Name" at bounding box center [584, 55] width 414 height 17
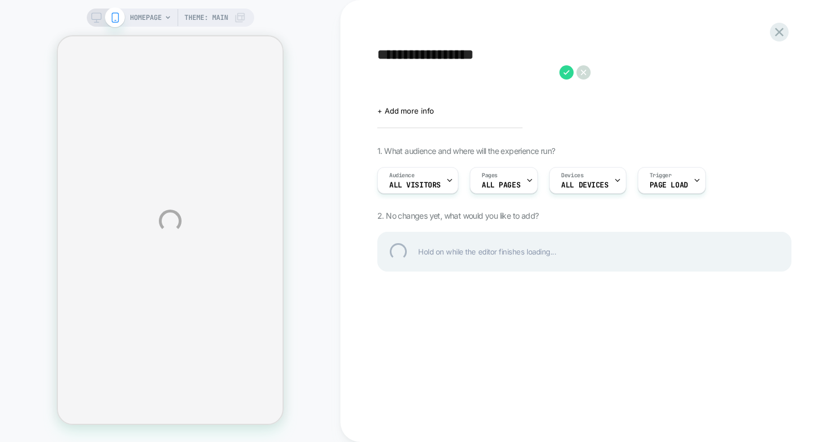
type textarea "**********"
click at [570, 72] on div "**********" at bounding box center [584, 72] width 414 height 51
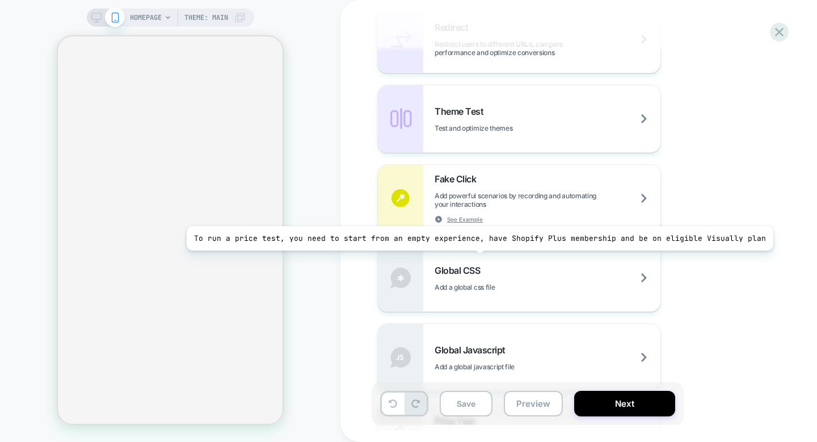
scroll to position [383, 0]
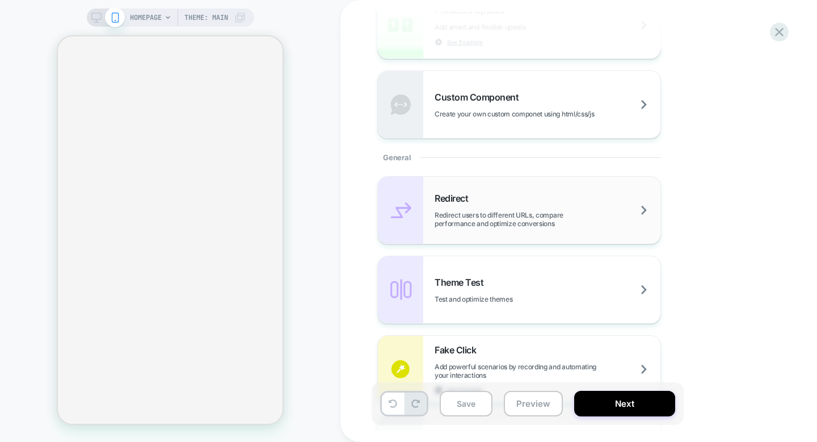
click at [524, 223] on span "Redirect users to different URLs, compare performance and optimize conversions" at bounding box center [548, 219] width 226 height 17
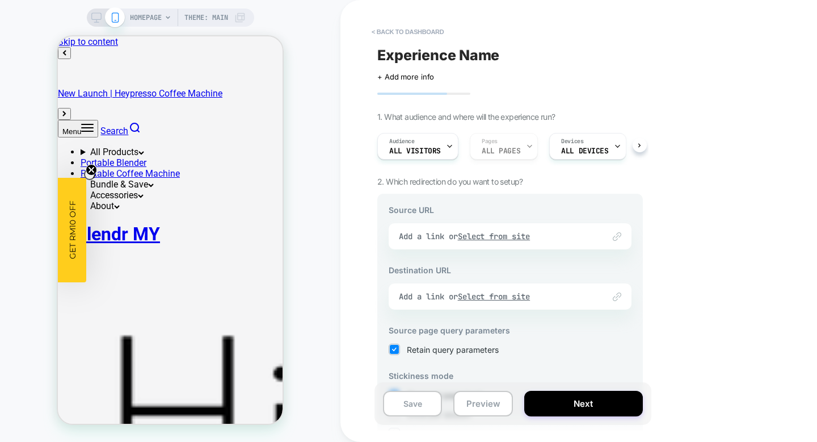
scroll to position [0, 0]
click at [501, 225] on div "Link to Add a link or Select from site" at bounding box center [510, 236] width 243 height 26
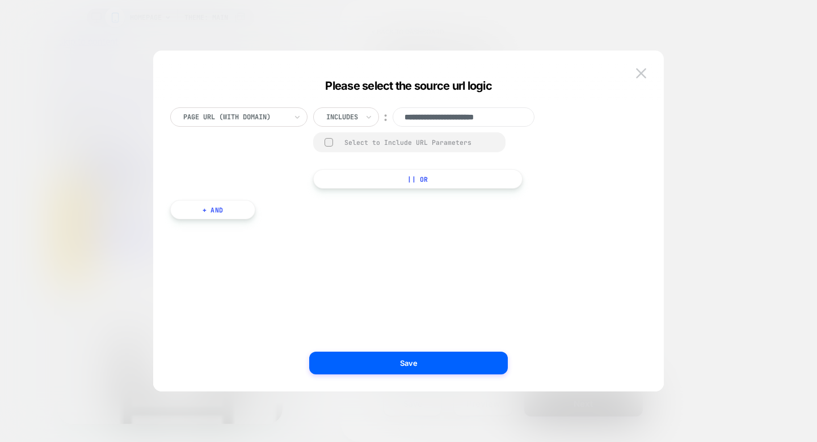
drag, startPoint x: 522, startPoint y: 117, endPoint x: 345, endPoint y: 108, distance: 177.3
click at [345, 108] on div "**********" at bounding box center [433, 116] width 241 height 19
paste input "**********"
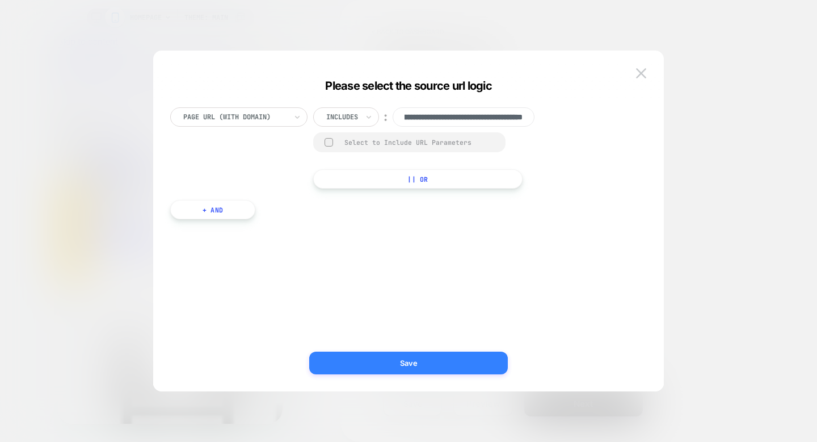
type input "**********"
click at [401, 358] on button "Save" at bounding box center [408, 362] width 199 height 23
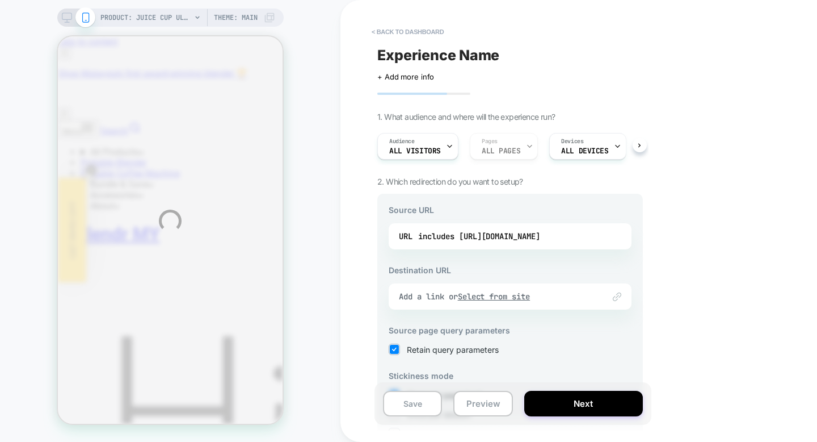
click at [592, 293] on div "PRODUCT: Juice Cup Ultra (3rd Gen) PRODUCT: Juice Cup Ultra (3rd Gen) Theme: MA…" at bounding box center [408, 221] width 817 height 442
click at [448, 293] on div "PRODUCT: Juice Cup Ultra (3rd Gen) PRODUCT: Juice Cup Ultra (3rd Gen) Theme: MA…" at bounding box center [408, 221] width 817 height 442
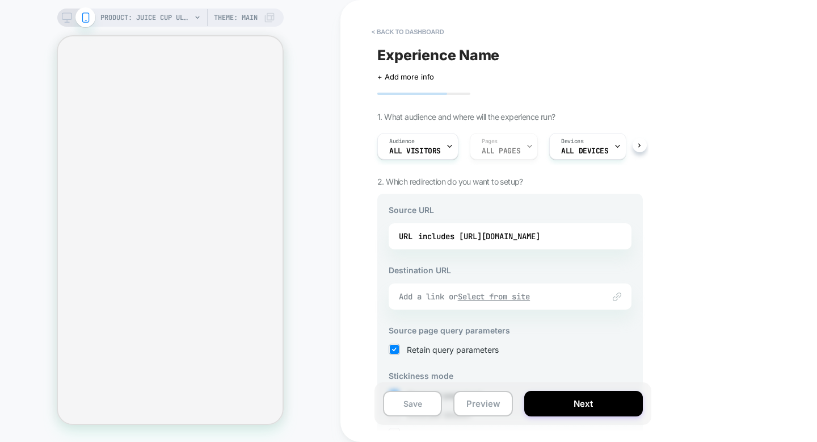
select select "**********"
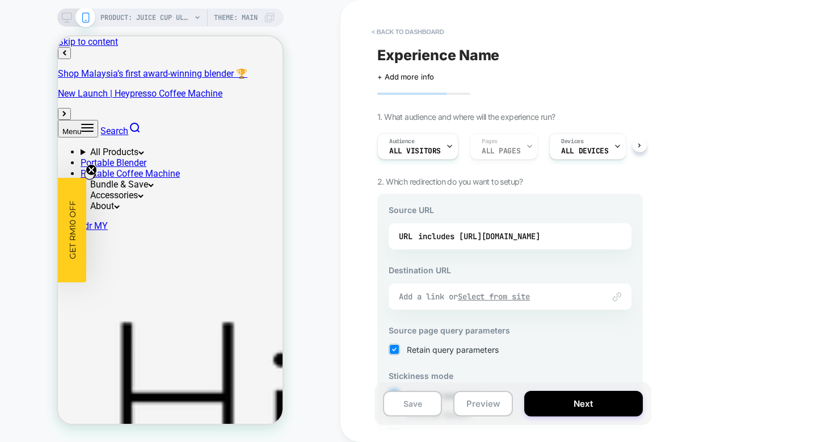
drag, startPoint x: 463, startPoint y: 299, endPoint x: 414, endPoint y: 300, distance: 49.4
click at [414, 300] on div "Add a link or Select from site" at bounding box center [496, 296] width 194 height 10
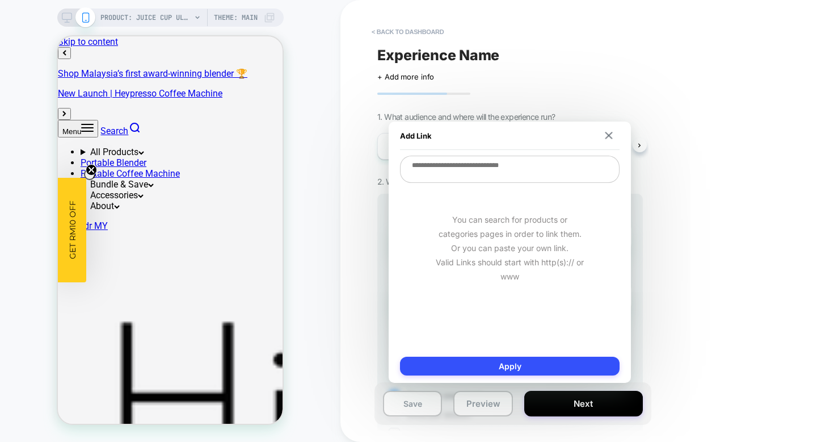
scroll to position [0, 1]
click at [415, 300] on div "You can search for products or categories pages in order to link them. Or you c…" at bounding box center [510, 248] width 220 height 128
click at [611, 131] on div "Add Link" at bounding box center [510, 135] width 220 height 28
click at [610, 133] on img at bounding box center [609, 135] width 7 height 7
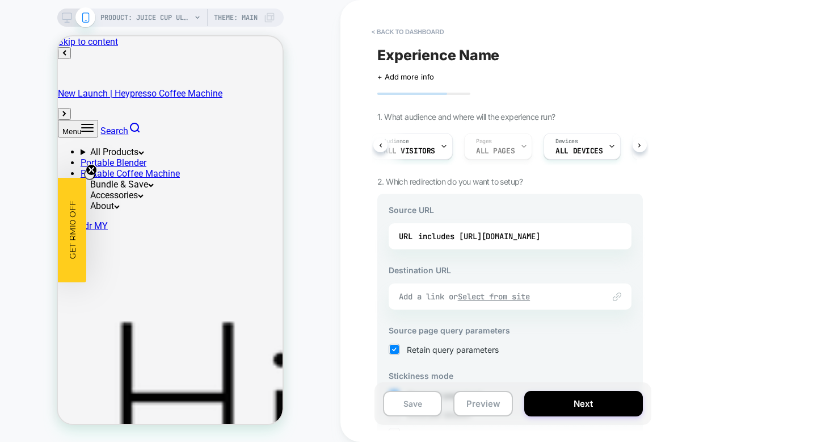
click at [421, 298] on div "Add a link or Select from site" at bounding box center [496, 296] width 194 height 10
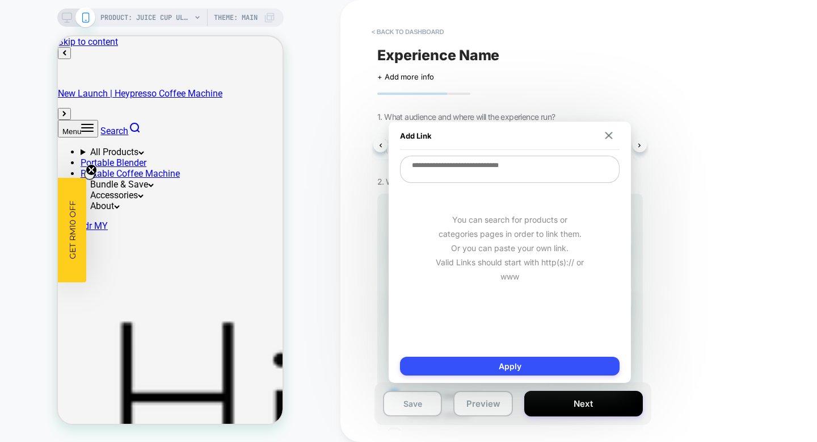
click at [607, 141] on div "Add Link" at bounding box center [510, 135] width 220 height 28
click at [608, 132] on img at bounding box center [609, 135] width 7 height 7
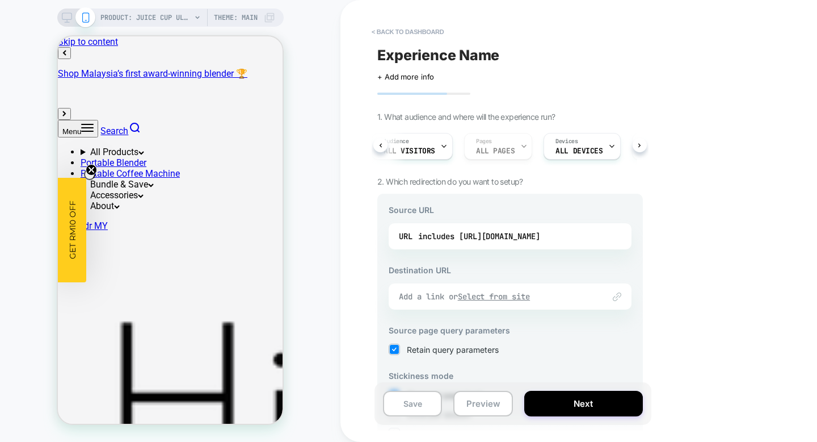
click at [419, 296] on div "Add a link or Select from site" at bounding box center [496, 296] width 194 height 10
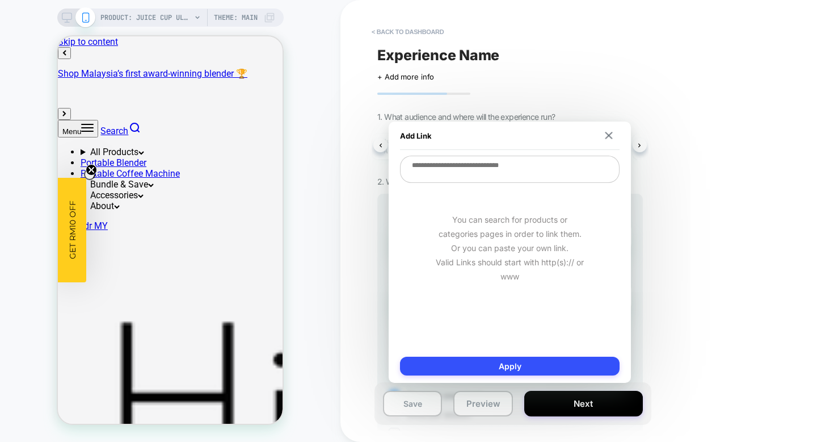
click at [469, 168] on textarea at bounding box center [510, 169] width 220 height 27
paste textarea "**********"
type textarea "*"
type textarea "**********"
click at [474, 376] on div "**********" at bounding box center [510, 251] width 242 height 261
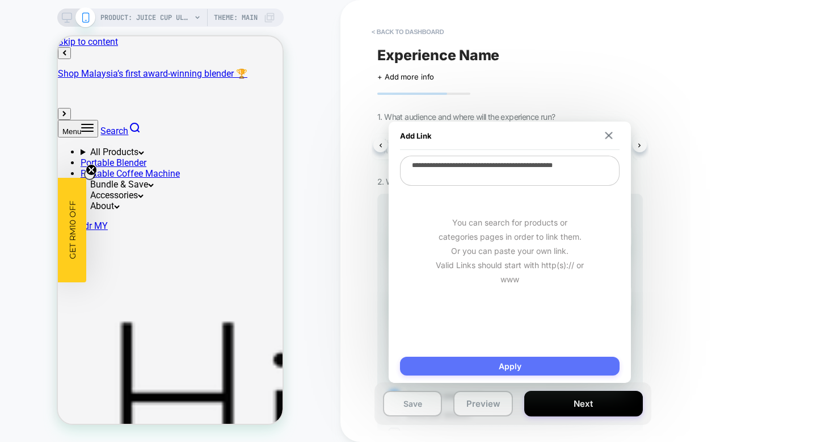
click at [483, 366] on button "Apply" at bounding box center [510, 365] width 220 height 19
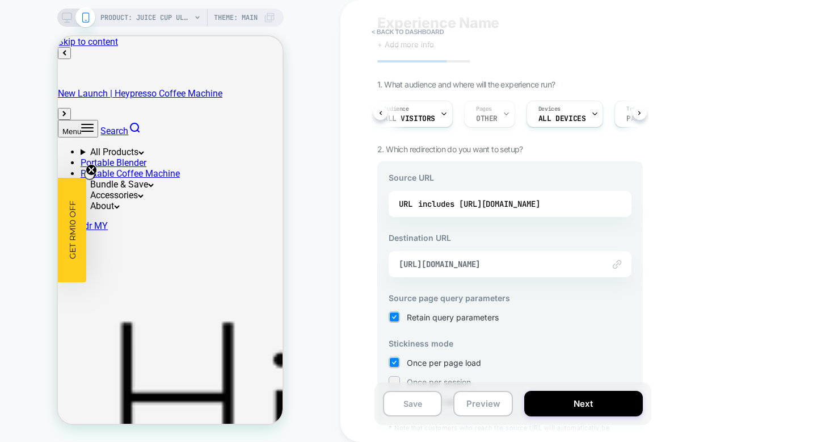
scroll to position [115, 0]
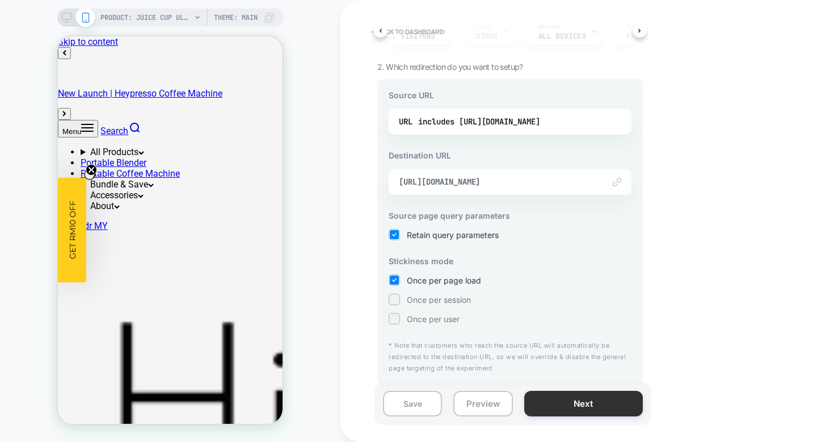
click at [581, 402] on button "Next" at bounding box center [583, 403] width 119 height 26
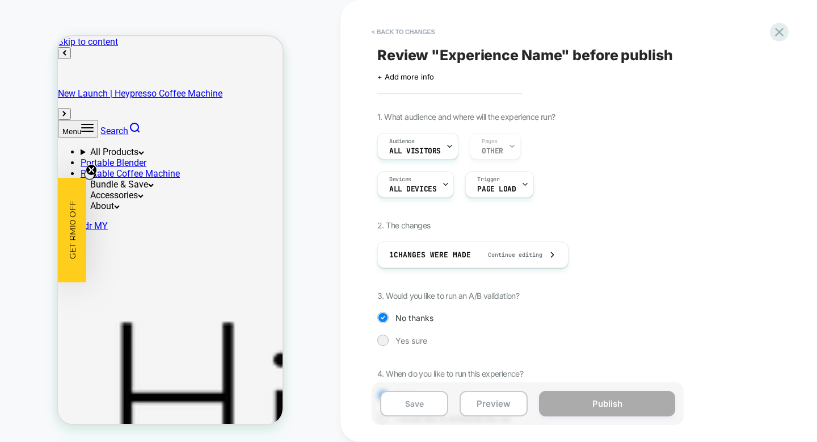
click at [602, 47] on span "Review " Experience Name " before publish" at bounding box center [525, 55] width 296 height 17
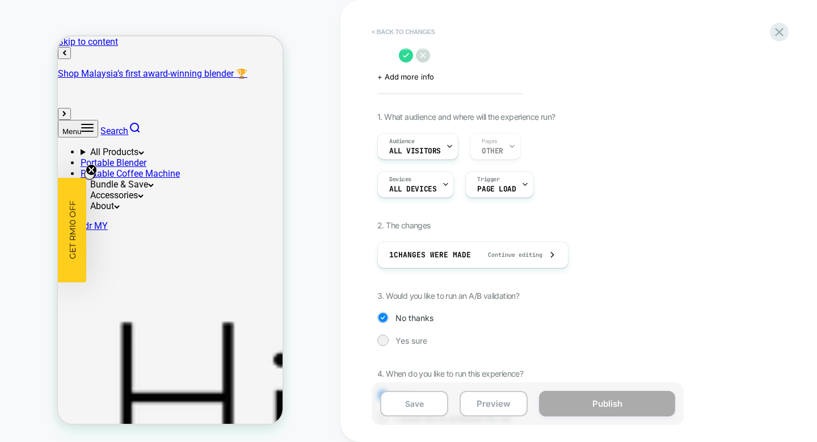
click at [389, 35] on button "< Back to changes" at bounding box center [403, 32] width 75 height 18
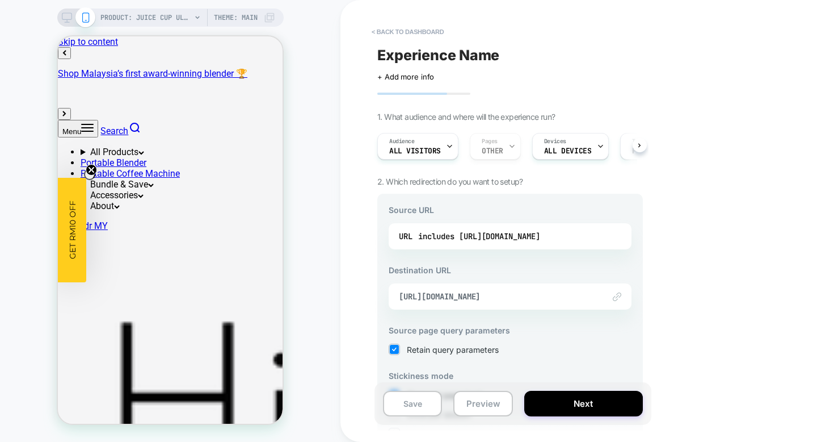
click at [399, 52] on span "Experience Name" at bounding box center [438, 55] width 122 height 17
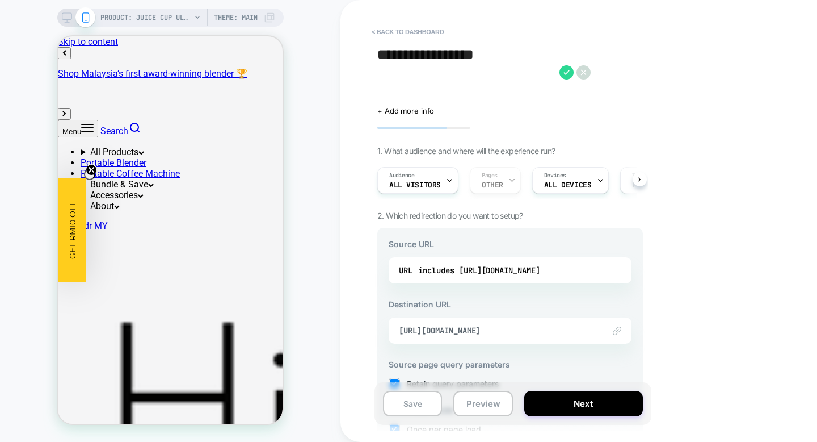
type textarea "**********"
click at [561, 75] on icon at bounding box center [567, 72] width 14 height 14
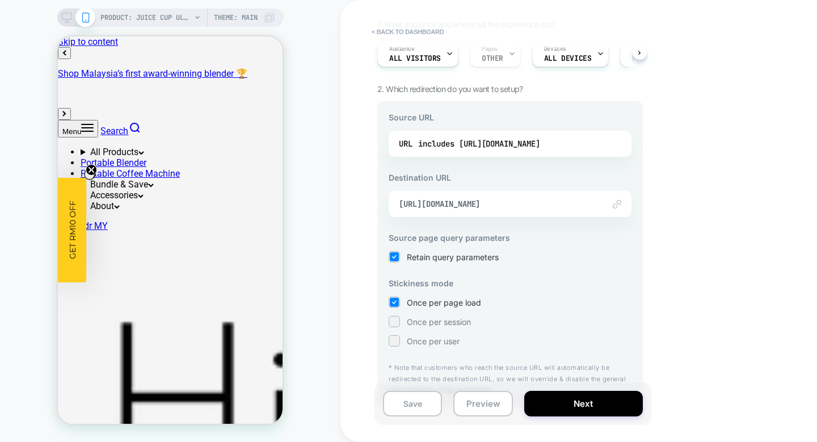
scroll to position [115, 0]
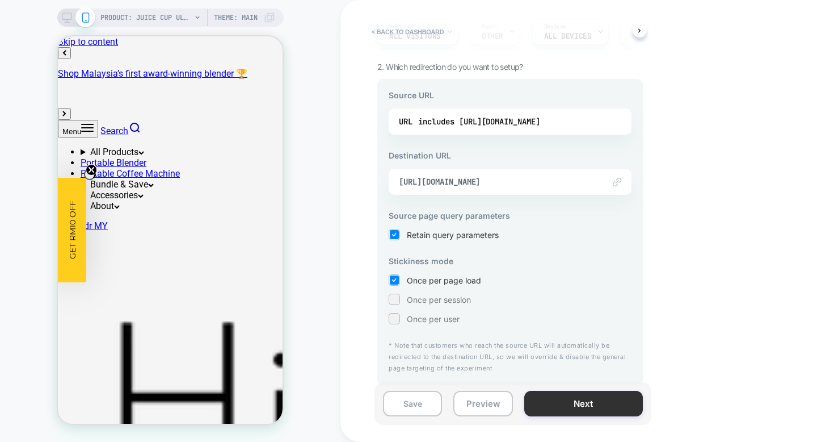
click at [604, 396] on button "Next" at bounding box center [583, 403] width 119 height 26
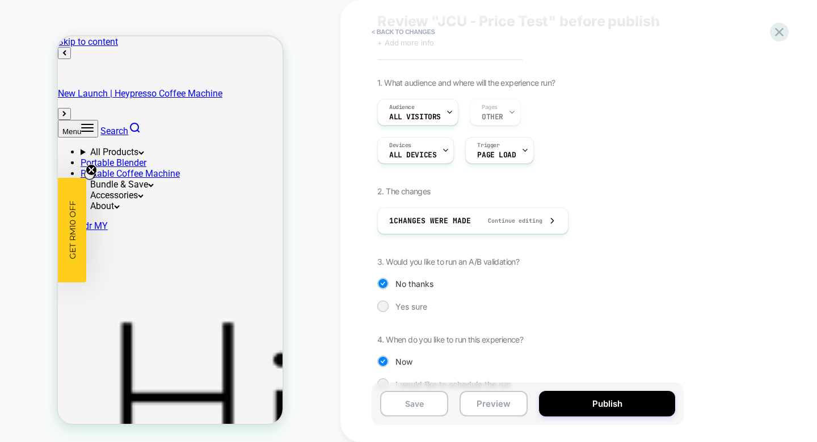
scroll to position [0, 0]
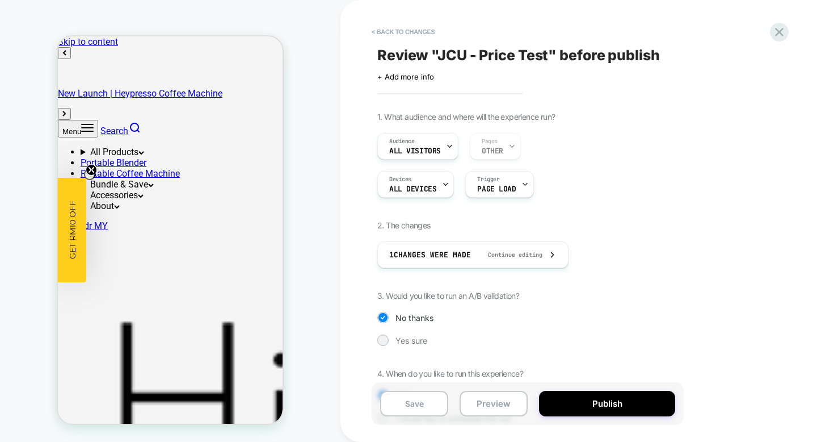
click at [598, 60] on span "Review " JCU - Price Test " before publish" at bounding box center [518, 55] width 283 height 17
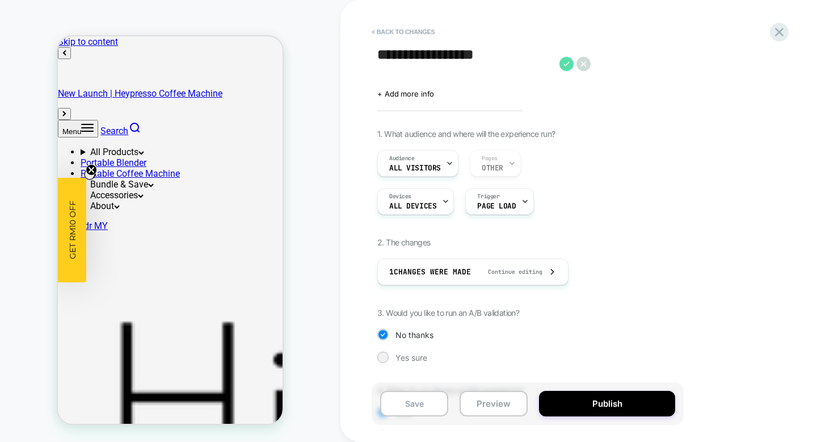
click at [561, 62] on icon at bounding box center [567, 64] width 14 height 14
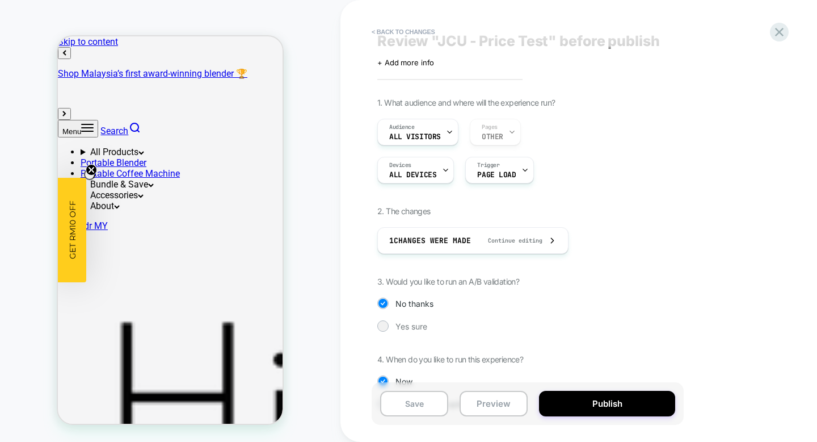
scroll to position [55, 0]
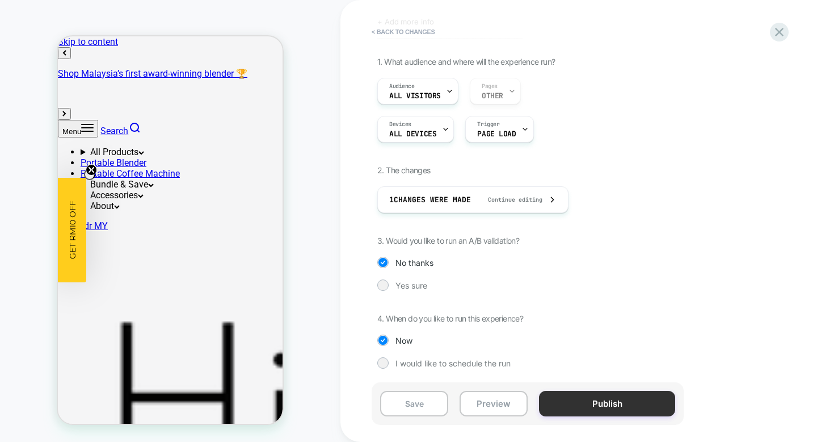
click at [637, 409] on button "Publish" at bounding box center [607, 403] width 136 height 26
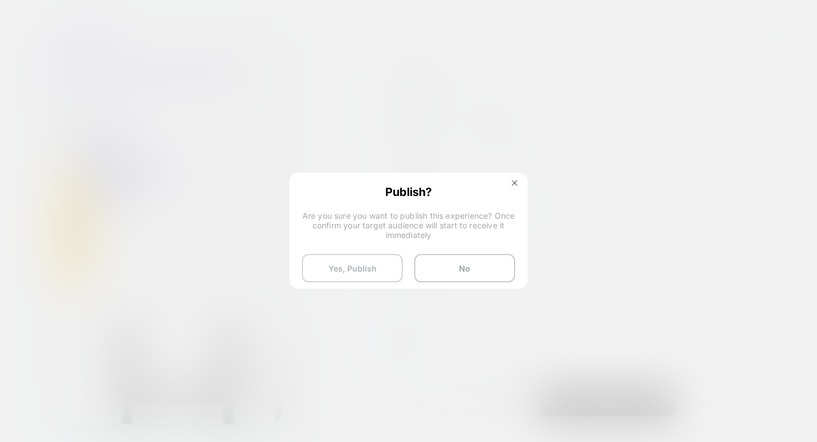
click at [334, 263] on button "Yes, Publish" at bounding box center [352, 268] width 101 height 28
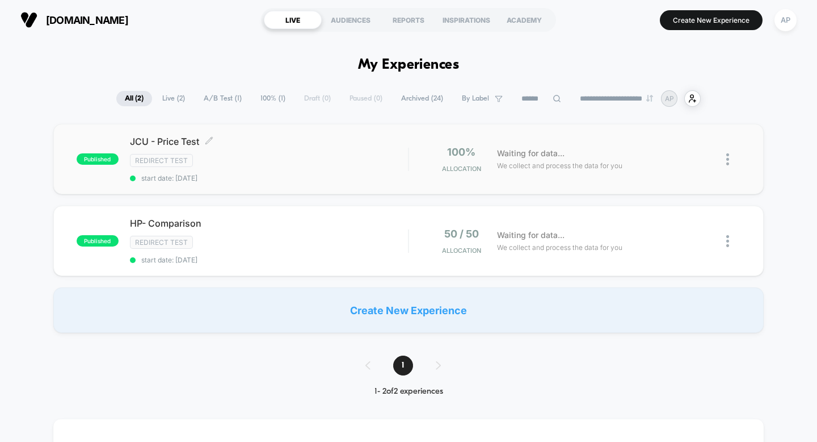
click at [187, 179] on span "start date: [DATE]" at bounding box center [269, 178] width 279 height 9
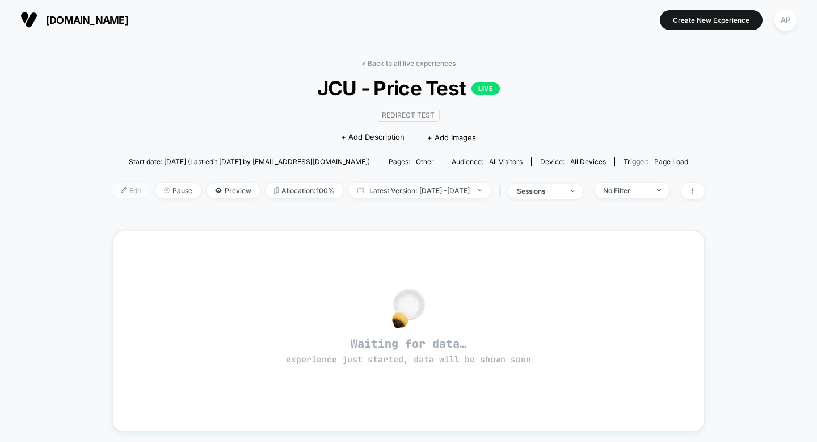
click at [124, 187] on span "Edit" at bounding box center [130, 190] width 37 height 15
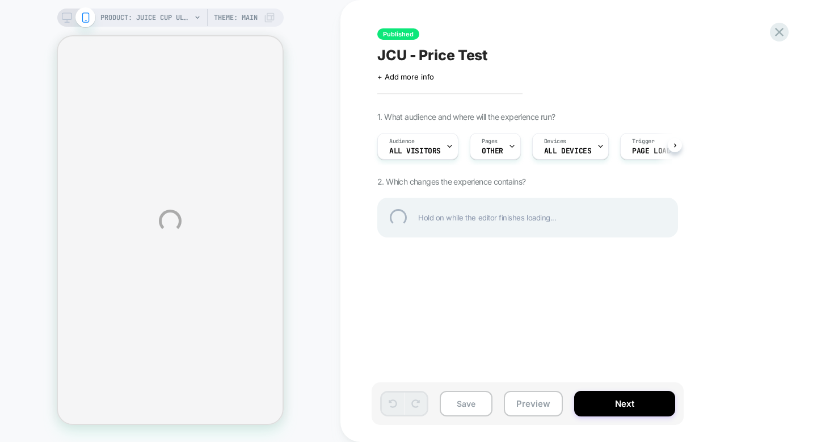
click at [625, 232] on div "PRODUCT: Juice Cup Ultra (3rd Gen) PRODUCT: Juice Cup Ultra (3rd Gen) Theme: MA…" at bounding box center [408, 221] width 817 height 442
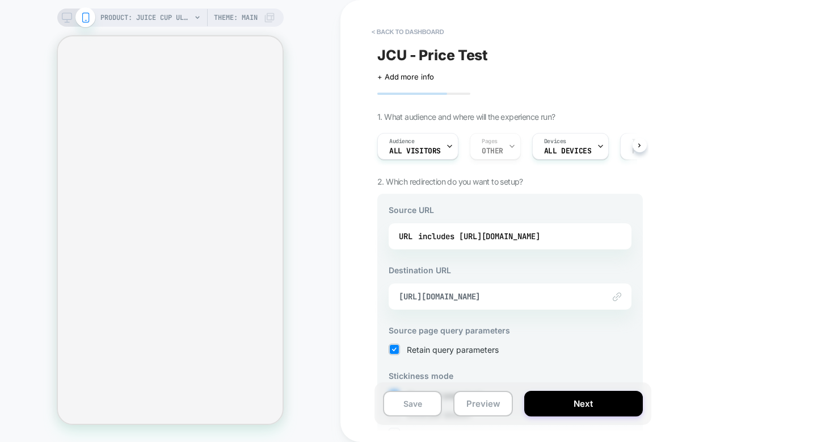
scroll to position [115, 0]
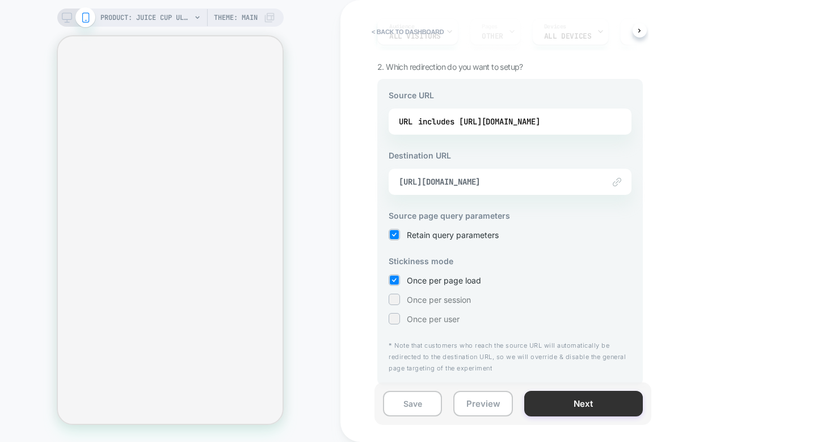
click at [552, 398] on button "Next" at bounding box center [583, 403] width 119 height 26
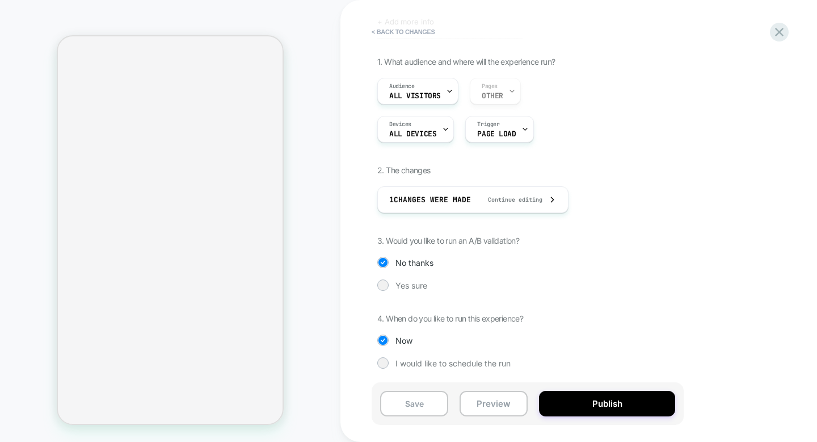
scroll to position [55, 0]
select select "**********"
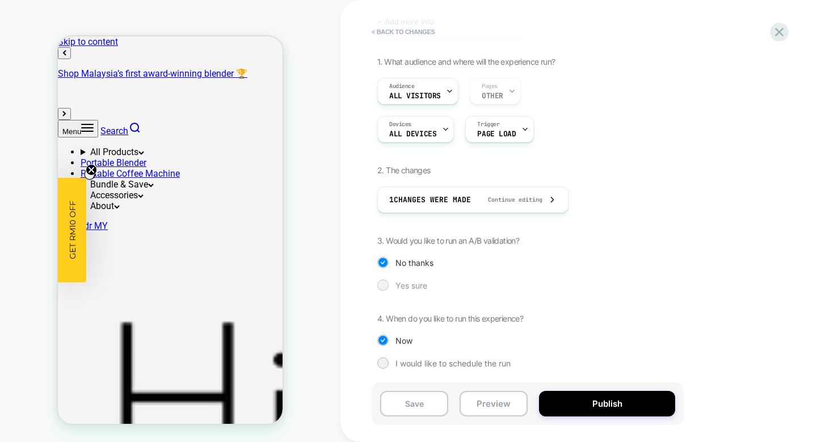
scroll to position [0, 1]
click at [396, 283] on span "Yes sure" at bounding box center [412, 285] width 32 height 10
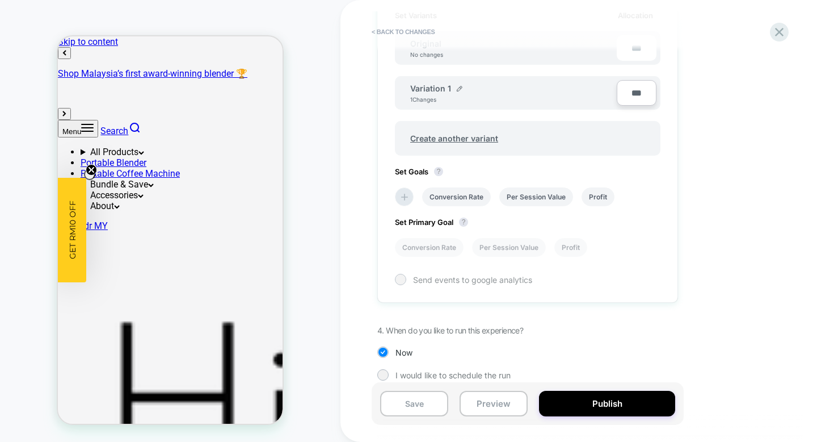
scroll to position [376, 0]
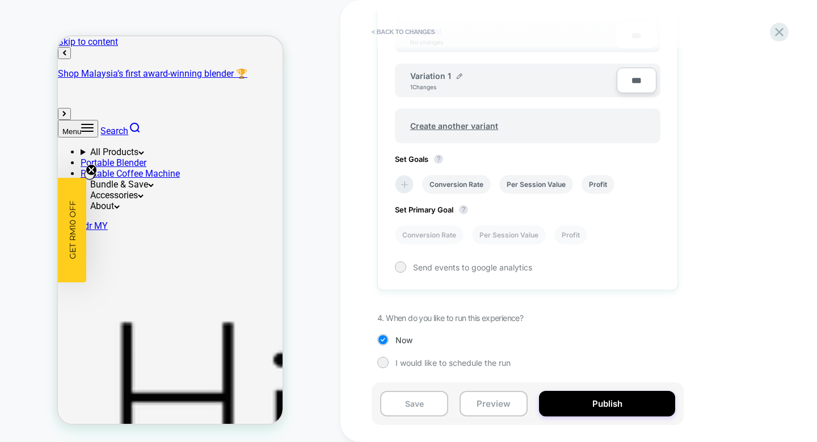
click at [397, 184] on li at bounding box center [404, 184] width 19 height 19
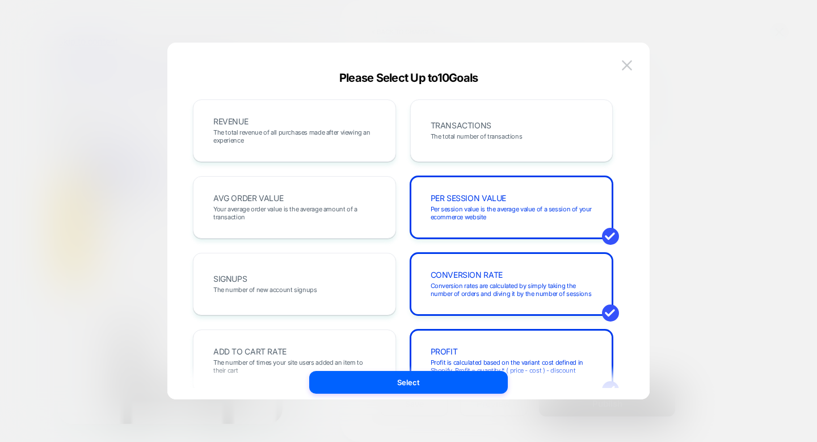
drag, startPoint x: 555, startPoint y: 199, endPoint x: 526, endPoint y: 240, distance: 50.4
click at [555, 199] on div "PER SESSION VALUE Per session value is the average value of a session of your e…" at bounding box center [511, 207] width 179 height 39
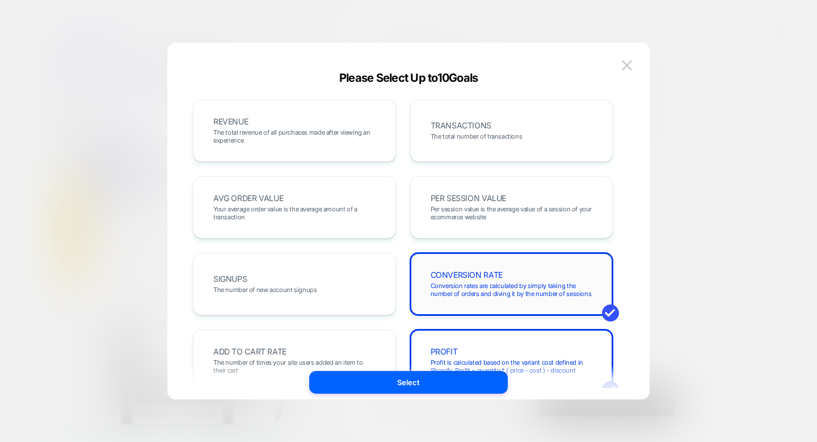
click at [502, 286] on span "Conversion rates are calculated by simply taking the number of orders and divin…" at bounding box center [512, 290] width 162 height 16
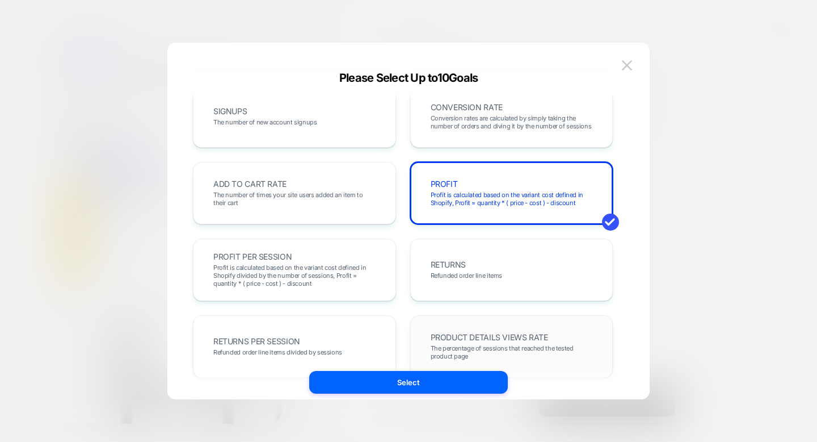
scroll to position [232, 0]
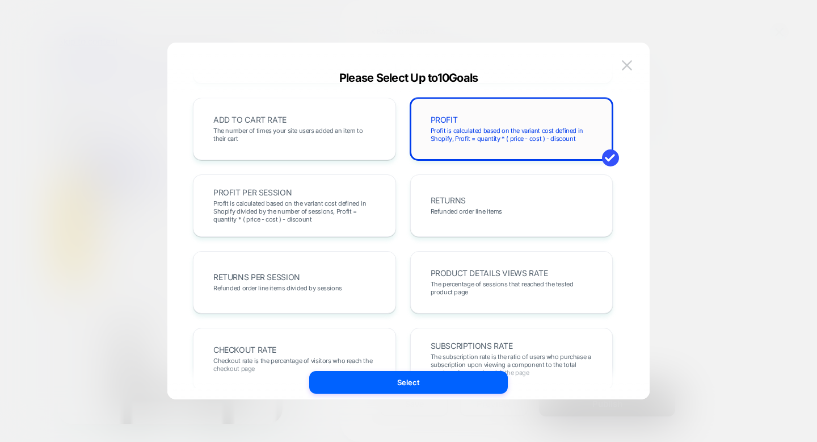
click at [528, 116] on div "PROFIT Profit is calculated based on the variant cost defined in Shopify, Profi…" at bounding box center [511, 129] width 179 height 39
click at [507, 132] on span "Profit is calculated based on the variant cost defined in Shopify, Profit = qua…" at bounding box center [512, 135] width 162 height 16
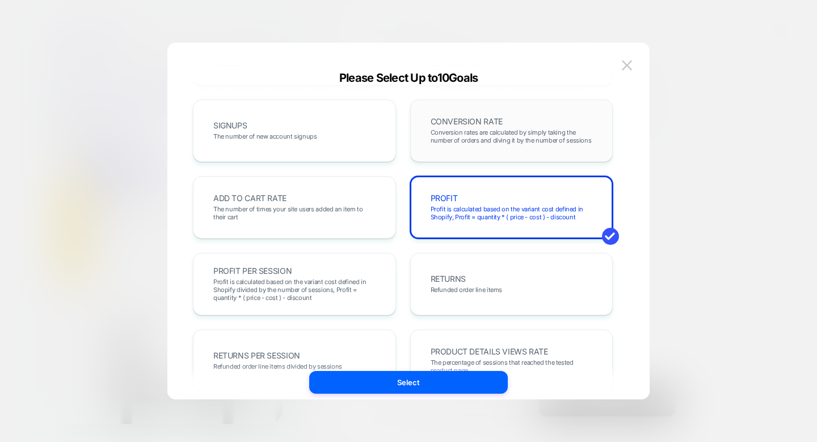
scroll to position [98, 0]
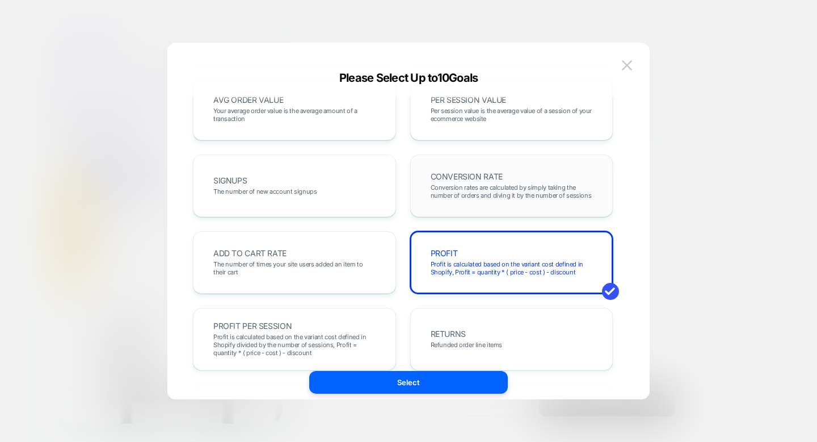
click at [526, 179] on div "CONVERSION RATE Conversion rates are calculated by simply taking the number of …" at bounding box center [511, 185] width 179 height 39
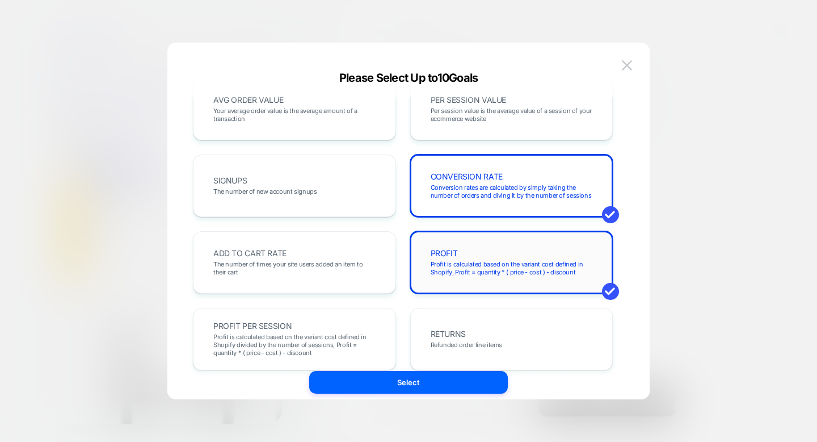
click at [499, 246] on div "PROFIT Profit is calculated based on the variant cost defined in Shopify, Profi…" at bounding box center [511, 262] width 179 height 39
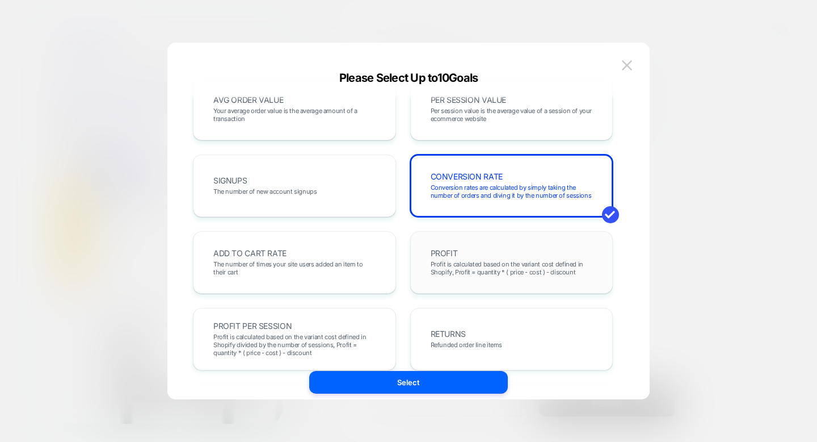
scroll to position [0, 0]
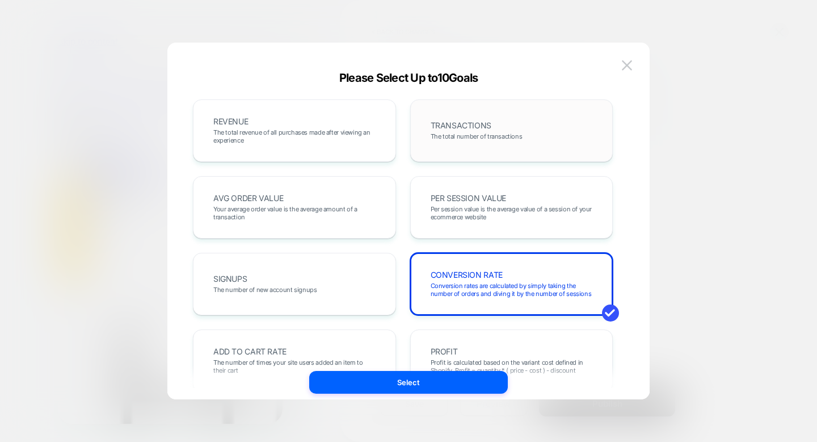
click at [458, 132] on span "The total number of transactions" at bounding box center [477, 136] width 92 height 8
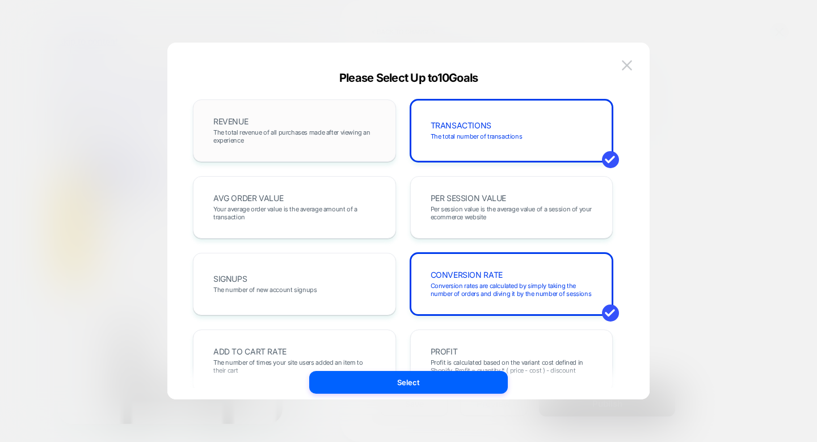
drag, startPoint x: 220, startPoint y: 126, endPoint x: 220, endPoint y: 148, distance: 22.1
click at [220, 126] on div "REVENUE The total revenue of all purchases made after viewing an experience" at bounding box center [294, 130] width 179 height 39
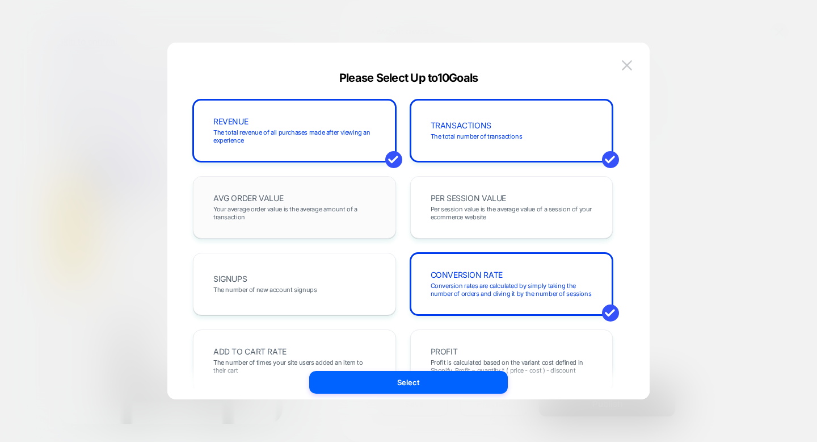
click at [267, 210] on span "Your average order value is the average amount of a transaction" at bounding box center [294, 213] width 162 height 16
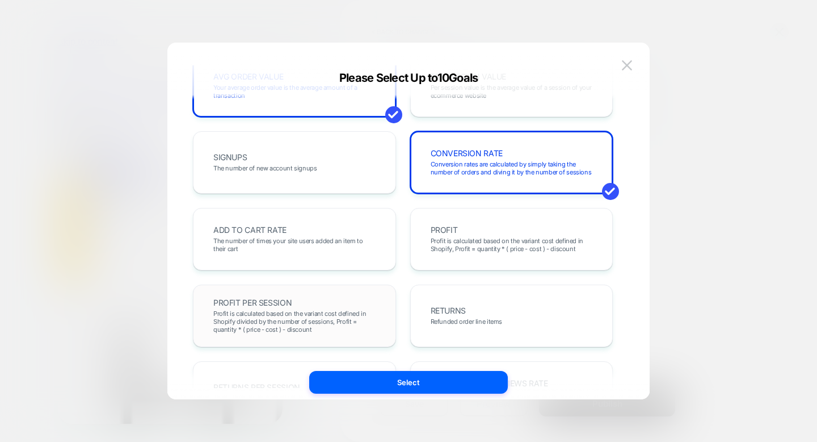
scroll to position [194, 0]
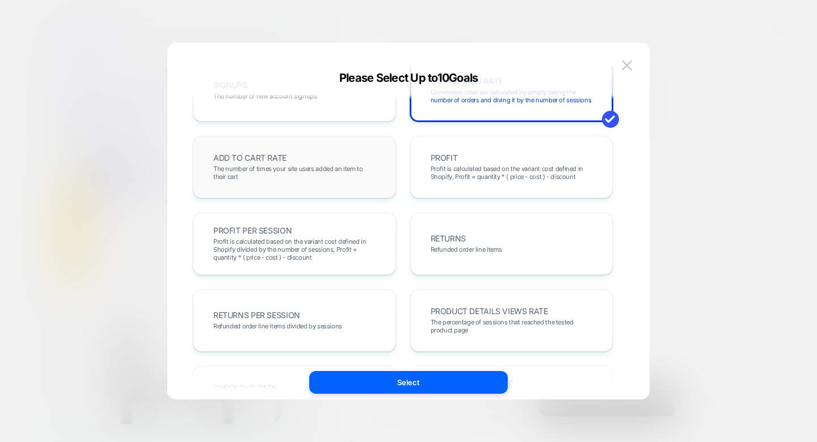
click at [309, 150] on div "ADD TO CART RATE The number of times your site users added an item to their cart" at bounding box center [294, 167] width 179 height 39
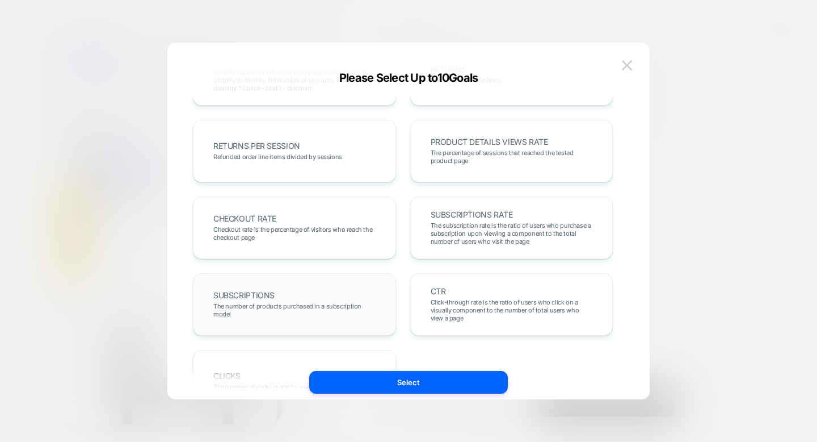
scroll to position [421, 0]
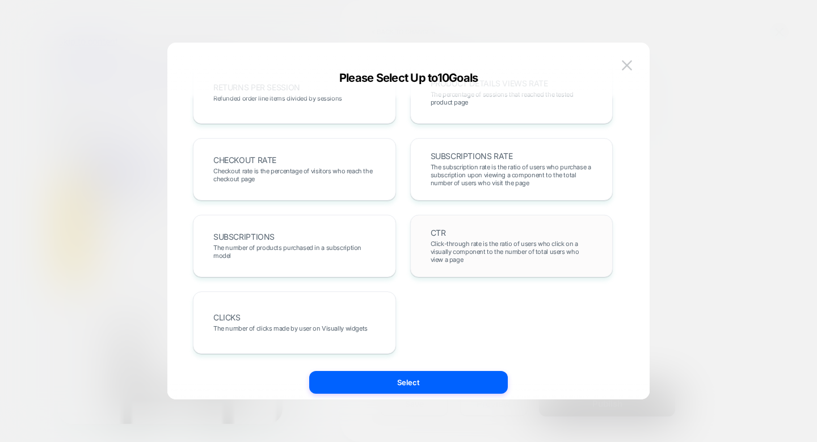
click at [504, 248] on span "Click-through rate is the ratio of users who click on a visually component to t…" at bounding box center [512, 252] width 162 height 24
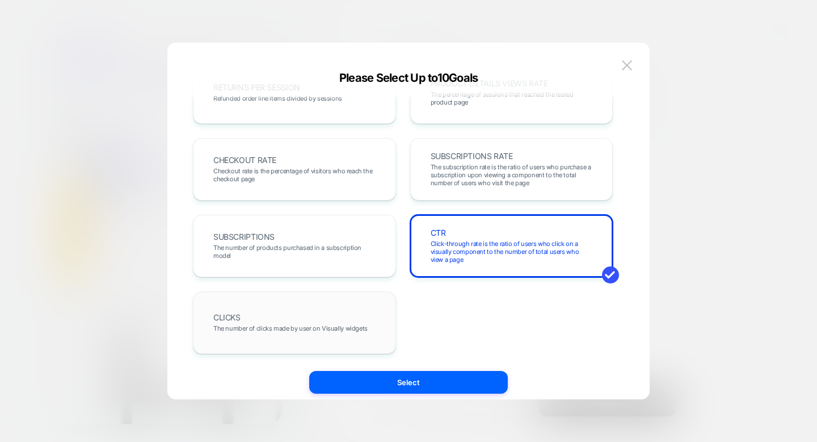
click at [283, 330] on span "The number of clicks made by user on Visually widgets" at bounding box center [290, 328] width 154 height 8
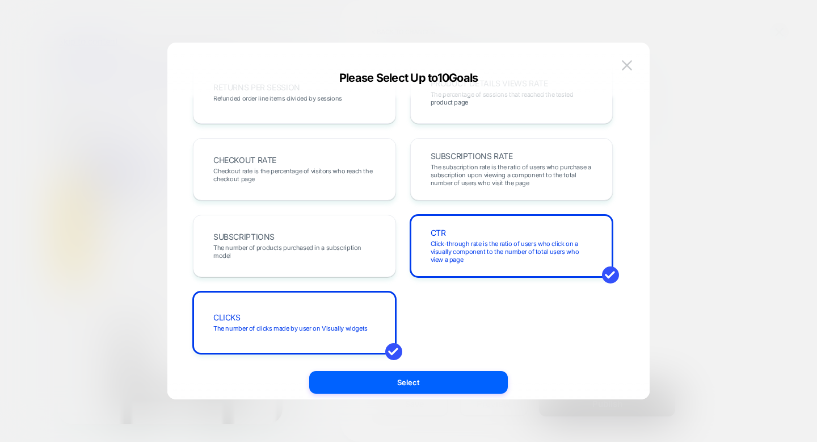
click at [410, 366] on div "REVENUE The total revenue of all purchases made after viewing an experience TRA…" at bounding box center [403, 226] width 448 height 322
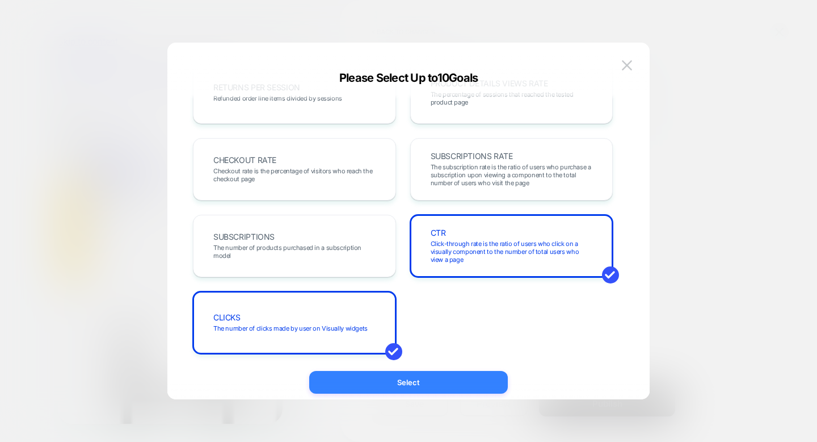
click at [410, 379] on button "Select" at bounding box center [408, 382] width 199 height 23
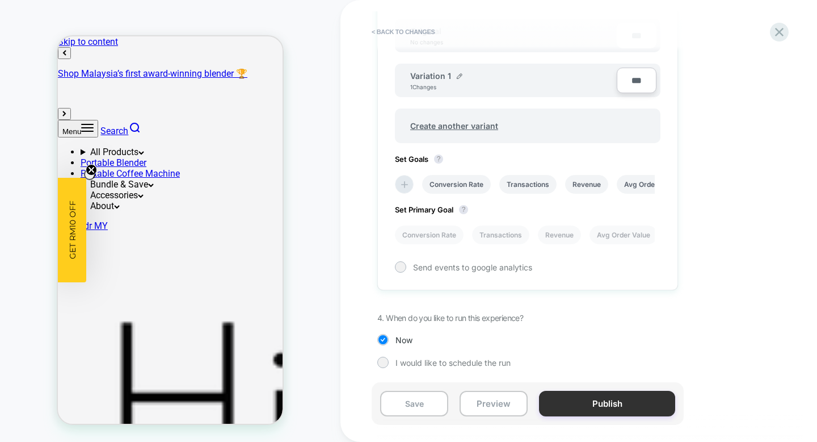
click at [587, 411] on button "Publish" at bounding box center [607, 403] width 136 height 26
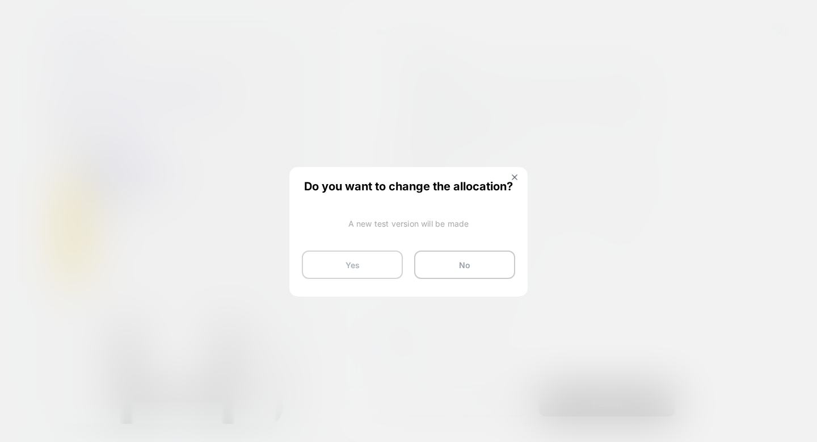
click at [349, 259] on button "Yes" at bounding box center [352, 264] width 101 height 28
